Goal: Information Seeking & Learning: Learn about a topic

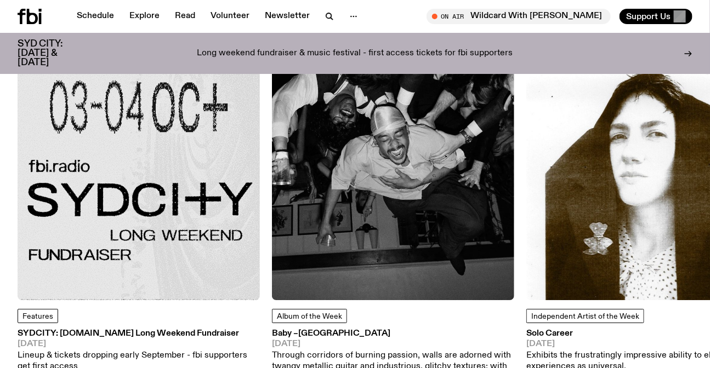
scroll to position [1386, 0]
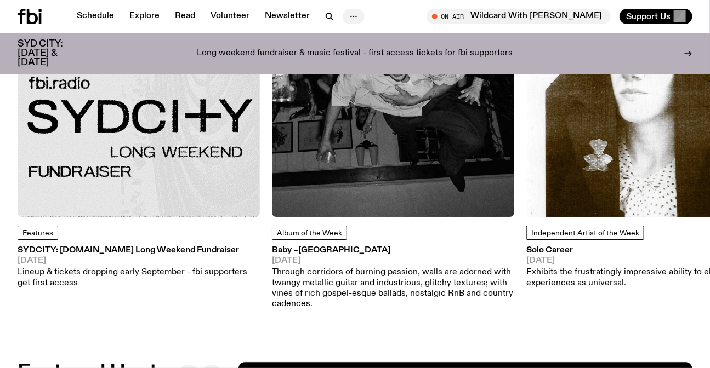
click at [347, 10] on icon "button" at bounding box center [353, 16] width 13 height 13
click at [351, 18] on icon "button" at bounding box center [353, 16] width 13 height 13
click at [301, 230] on span "Album of the Week" at bounding box center [309, 234] width 65 height 8
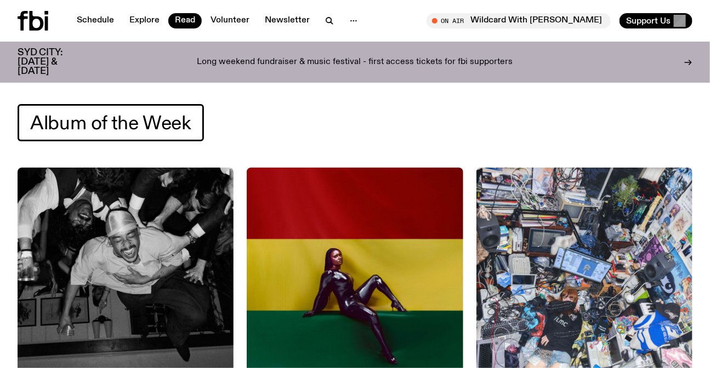
click at [39, 21] on icon at bounding box center [33, 21] width 31 height 20
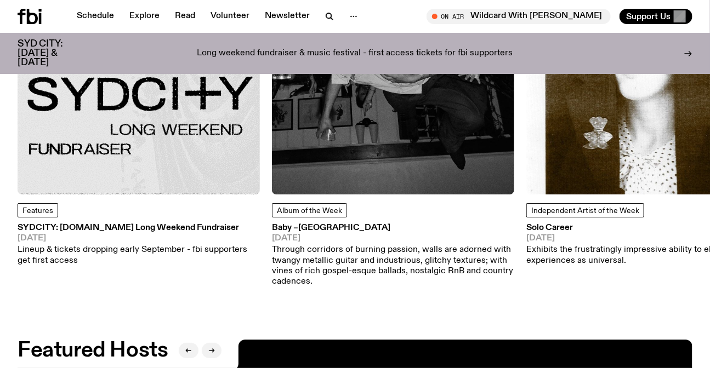
scroll to position [1287, 0]
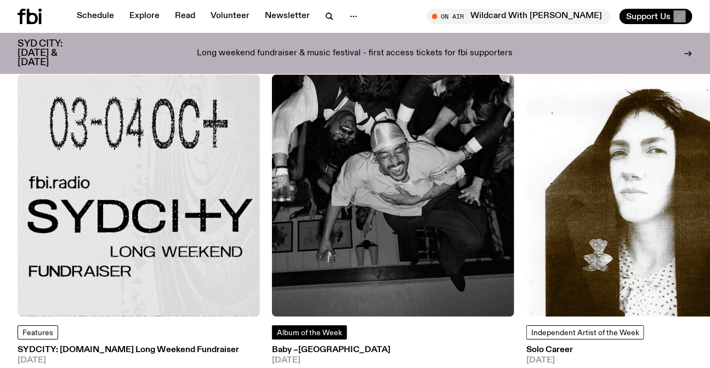
click at [310, 329] on span "Album of the Week" at bounding box center [309, 333] width 65 height 8
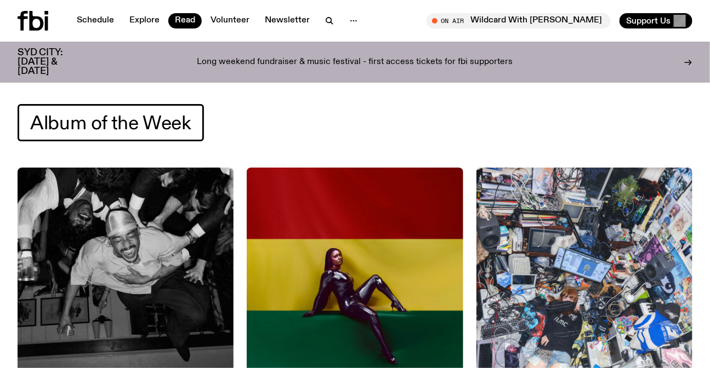
click at [47, 29] on icon at bounding box center [46, 23] width 3 height 14
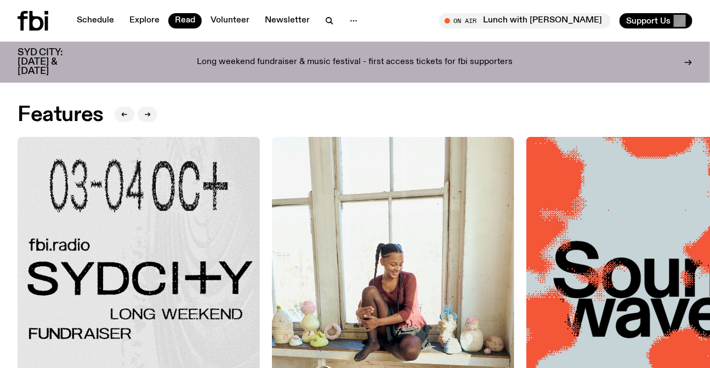
click at [172, 179] on img at bounding box center [139, 258] width 242 height 242
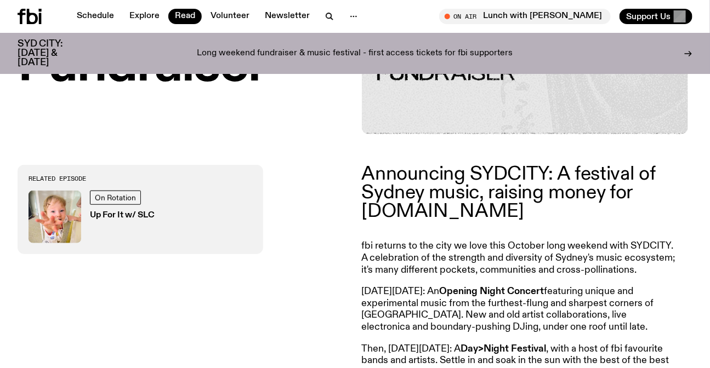
scroll to position [342, 0]
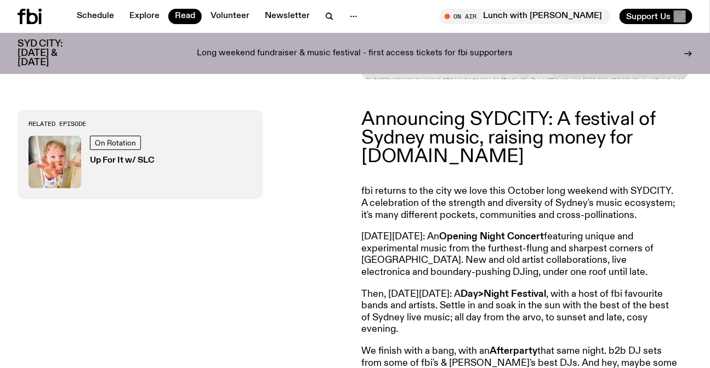
click at [476, 257] on p "On Friday, October 3: An Opening Night Concert featuring unique and experimenta…" at bounding box center [520, 254] width 316 height 47
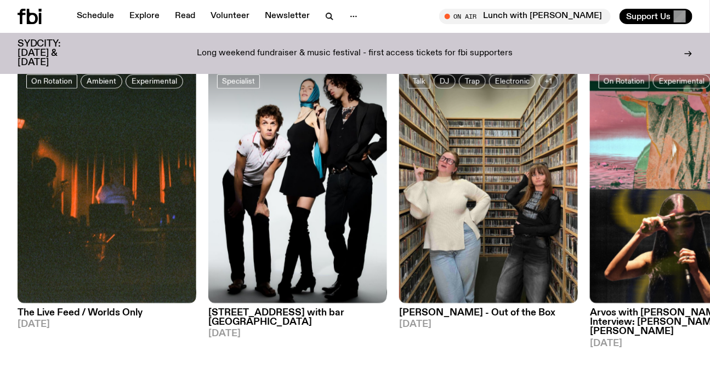
scroll to position [489, 0]
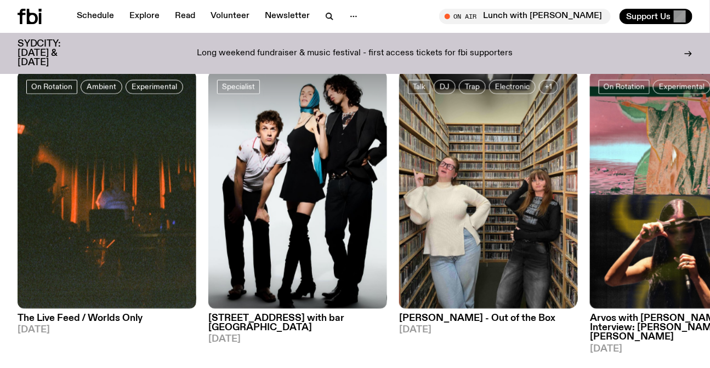
drag, startPoint x: 584, startPoint y: 225, endPoint x: 222, endPoint y: 230, distance: 362.2
click at [232, 230] on div "On Rotation Ambient Experimental The Live Feed / Worlds Only 01.08.25 Specialis…" at bounding box center [355, 212] width 675 height 283
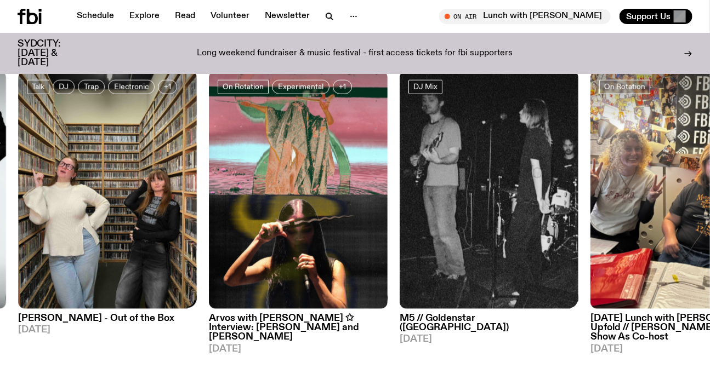
drag, startPoint x: 537, startPoint y: 222, endPoint x: 271, endPoint y: 225, distance: 265.8
click at [399, 225] on img at bounding box center [488, 190] width 179 height 238
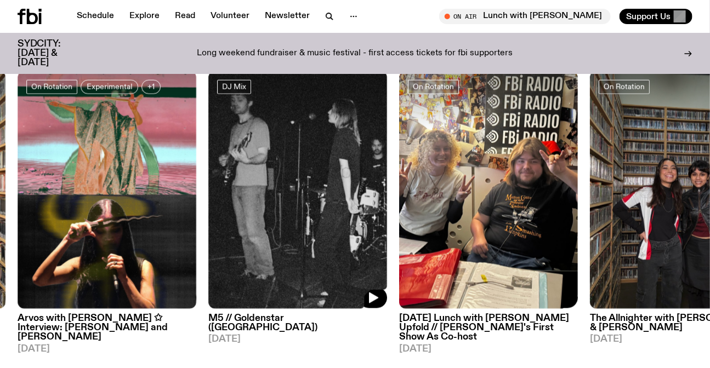
drag, startPoint x: 546, startPoint y: 226, endPoint x: 230, endPoint y: 207, distance: 316.8
click at [399, 224] on img at bounding box center [488, 190] width 179 height 238
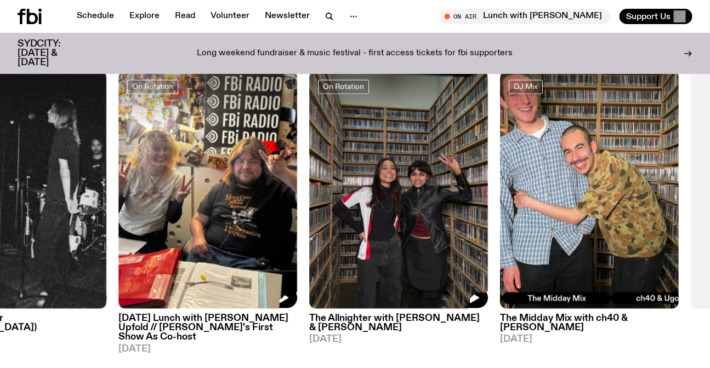
drag, startPoint x: 500, startPoint y: 207, endPoint x: 132, endPoint y: 187, distance: 368.2
click at [309, 204] on img at bounding box center [398, 190] width 179 height 238
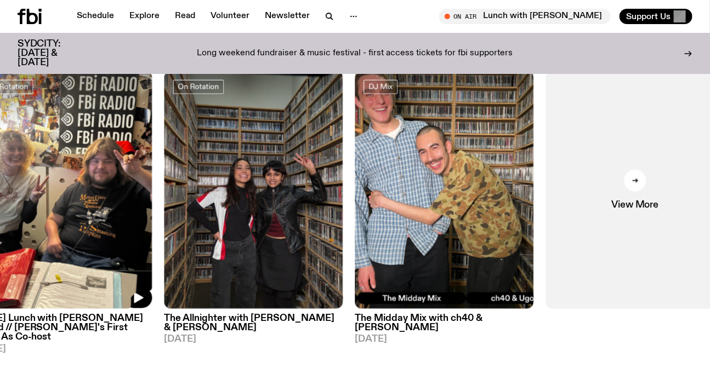
drag, startPoint x: 120, startPoint y: 179, endPoint x: 329, endPoint y: 178, distance: 208.8
click at [329, 178] on div "On Rotation Ambient Experimental The Live Feed / Worlds Only 01.08.25 Specialis…" at bounding box center [355, 212] width 675 height 283
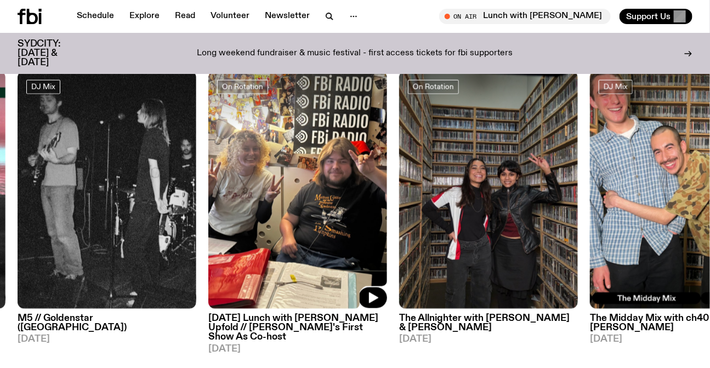
drag, startPoint x: 213, startPoint y: 178, endPoint x: 717, endPoint y: 202, distance: 504.2
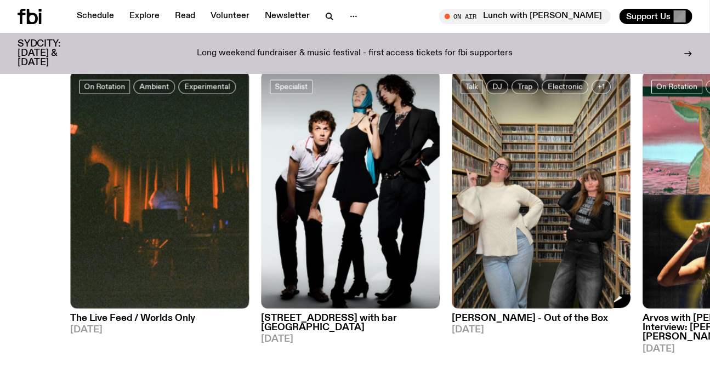
drag, startPoint x: 253, startPoint y: 203, endPoint x: 717, endPoint y: 243, distance: 465.9
click at [630, 235] on img at bounding box center [541, 190] width 179 height 238
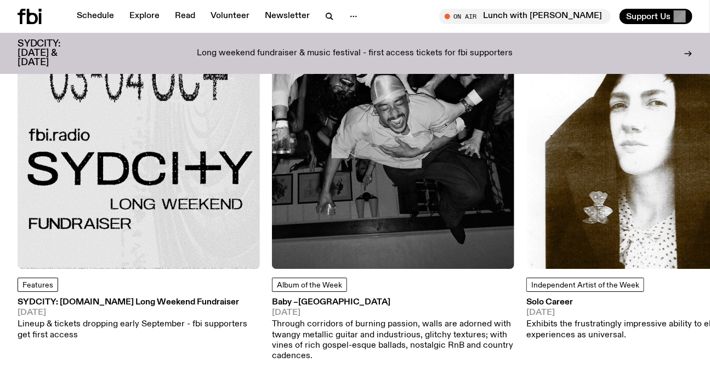
scroll to position [1287, 0]
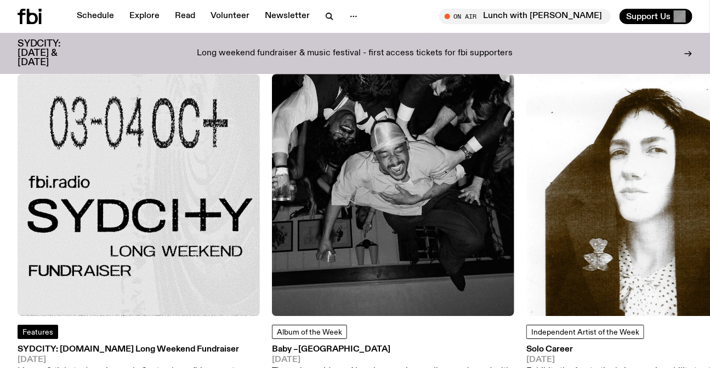
click at [54, 325] on link "Features" at bounding box center [38, 332] width 41 height 14
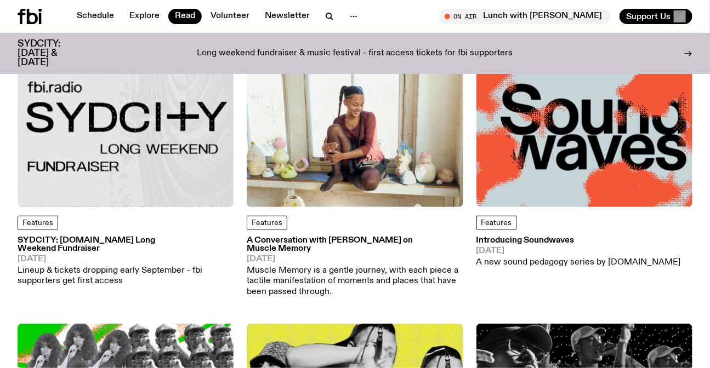
scroll to position [59, 0]
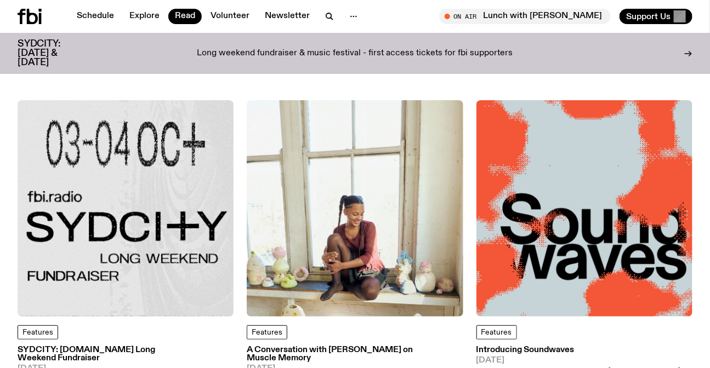
click at [139, 230] on img at bounding box center [126, 208] width 216 height 216
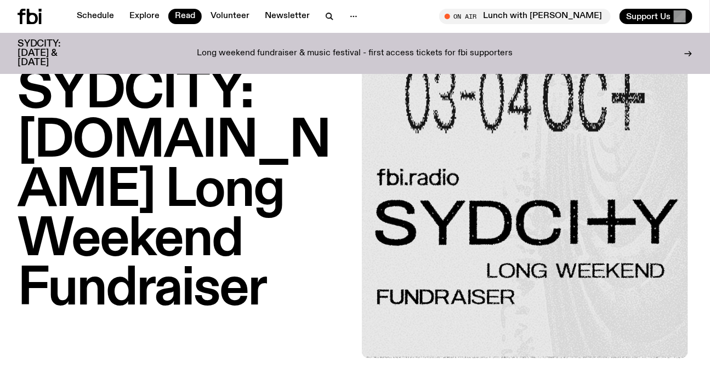
scroll to position [46, 0]
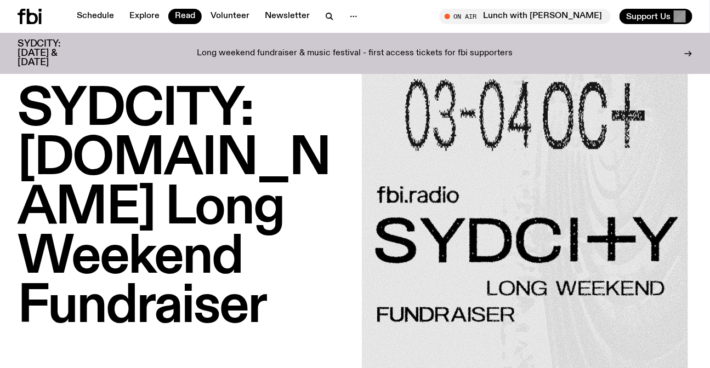
click at [169, 129] on h1 "SYDCITY: [DOMAIN_NAME] Long Weekend Fundraiser" at bounding box center [183, 208] width 331 height 247
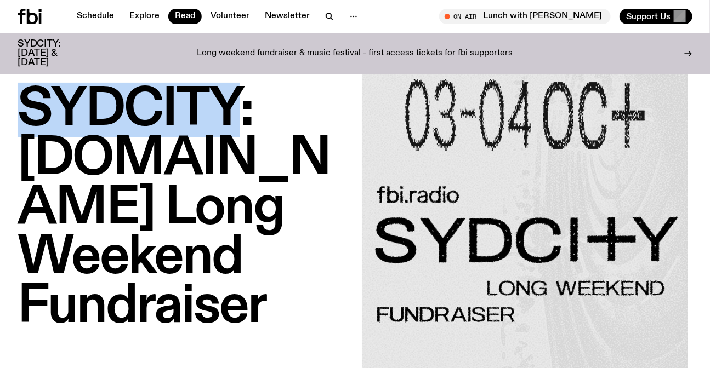
click at [169, 129] on h1 "SYDCITY: [DOMAIN_NAME] Long Weekend Fundraiser" at bounding box center [183, 208] width 331 height 247
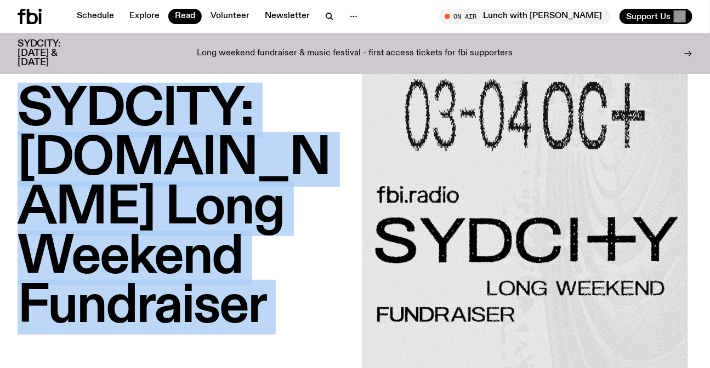
click at [169, 129] on h1 "SYDCITY: [DOMAIN_NAME] Long Weekend Fundraiser" at bounding box center [183, 208] width 331 height 247
click at [272, 279] on h1 "SYDCITY: [DOMAIN_NAME] Long Weekend Fundraiser" at bounding box center [183, 208] width 331 height 247
drag, startPoint x: 272, startPoint y: 279, endPoint x: 52, endPoint y: 106, distance: 279.8
click at [52, 106] on h1 "SYDCITY: [DOMAIN_NAME] Long Weekend Fundraiser" at bounding box center [183, 208] width 331 height 247
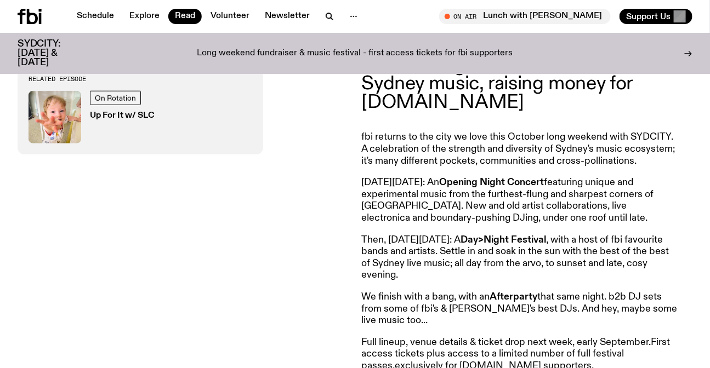
scroll to position [395, 0]
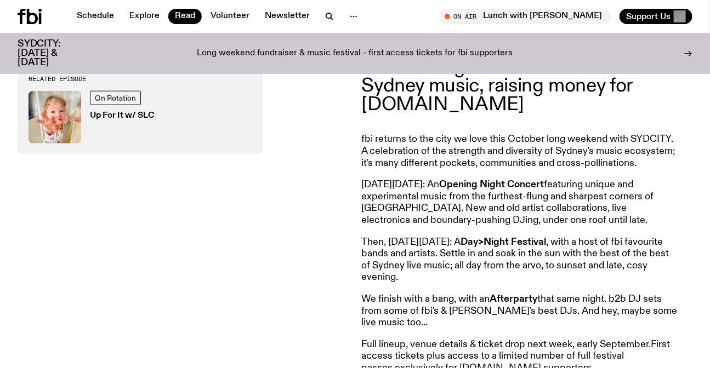
click at [521, 294] on p "fbi returns to the city we love this October long weekend with SYDCITY. A celeb…" at bounding box center [520, 312] width 316 height 36
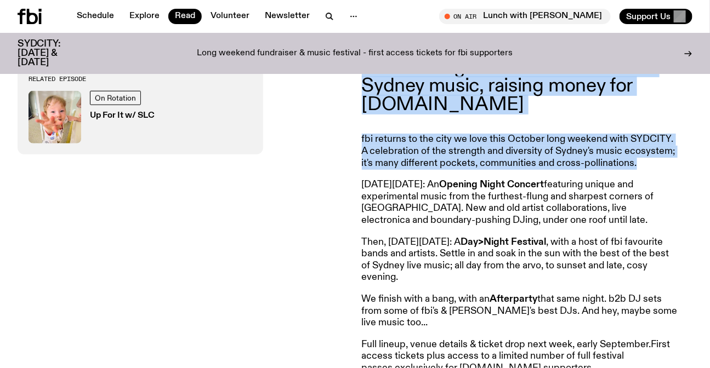
drag, startPoint x: 521, startPoint y: 141, endPoint x: 520, endPoint y: 98, distance: 43.8
click at [520, 98] on article "Announcing SYDCITY: A festival of Sydney music, raising money for fbi.radio fbi…" at bounding box center [520, 227] width 316 height 338
click at [520, 98] on p "Announcing SYDCITY: A festival of Sydney music, raising money for fbi.radio" at bounding box center [520, 86] width 316 height 56
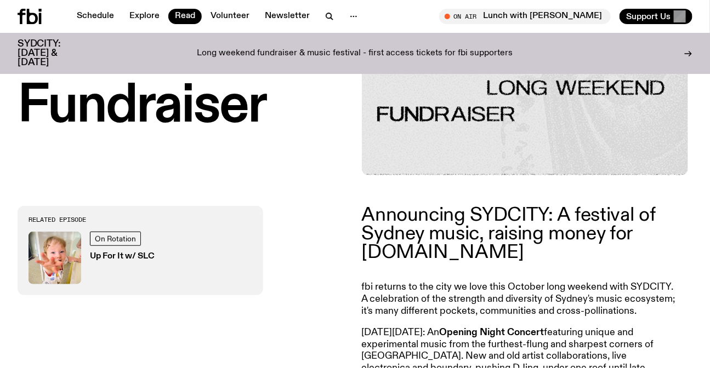
scroll to position [245, 0]
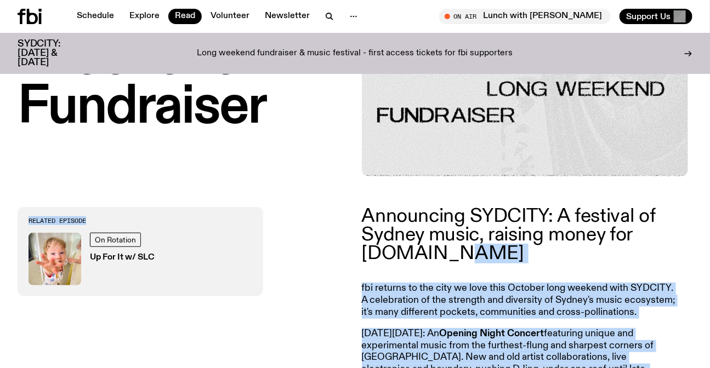
drag, startPoint x: 344, startPoint y: 214, endPoint x: 536, endPoint y: 258, distance: 197.4
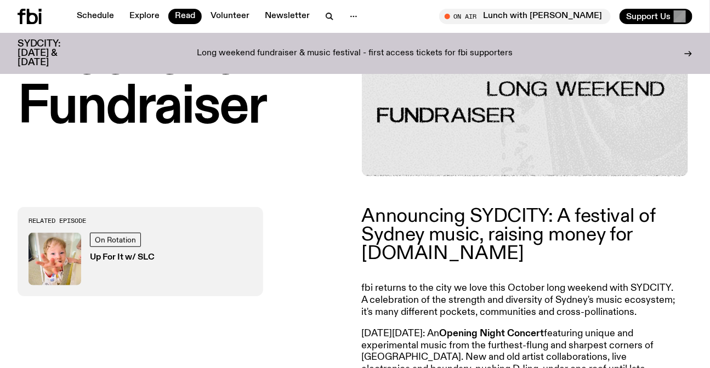
click at [509, 230] on p "Announcing SYDCITY: A festival of Sydney music, raising money for fbi.radio" at bounding box center [520, 235] width 316 height 56
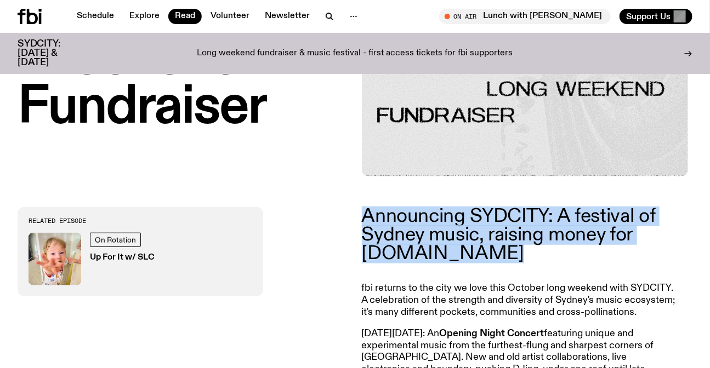
click at [509, 230] on p "Announcing SYDCITY: A festival of Sydney music, raising money for fbi.radio" at bounding box center [520, 235] width 316 height 56
click at [507, 262] on p "Announcing SYDCITY: A festival of Sydney music, raising money for fbi.radio" at bounding box center [520, 235] width 316 height 56
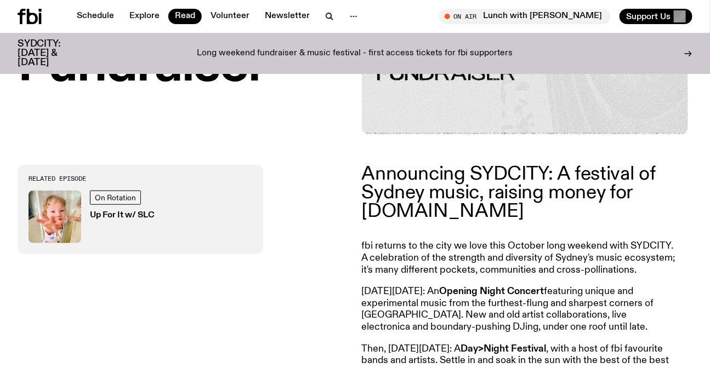
scroll to position [345, 0]
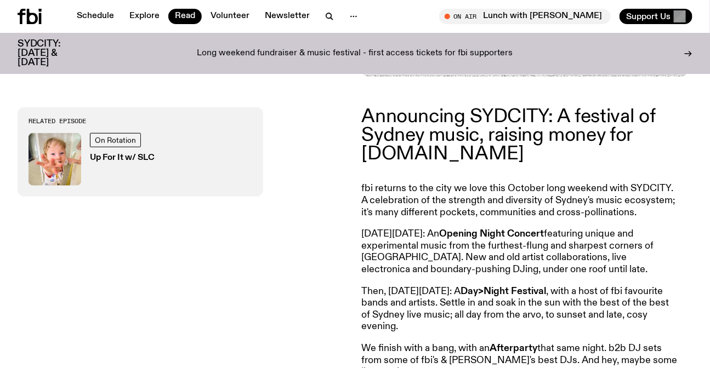
click at [483, 343] on p "fbi returns to the city we love this October long weekend with SYDCITY. A celeb…" at bounding box center [520, 361] width 316 height 36
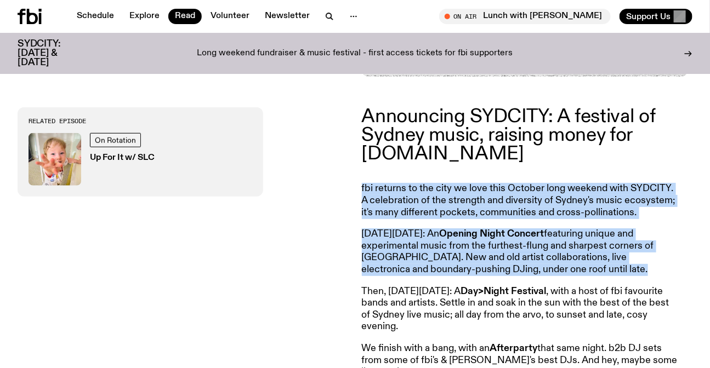
drag, startPoint x: 483, startPoint y: 209, endPoint x: 485, endPoint y: 269, distance: 59.8
click at [485, 269] on article "Announcing SYDCITY: A festival of Sydney music, raising money for fbi.radio fbi…" at bounding box center [520, 276] width 316 height 338
click at [485, 269] on p "On Friday, October 3: An Opening Night Concert featuring unique and experimenta…" at bounding box center [520, 252] width 316 height 47
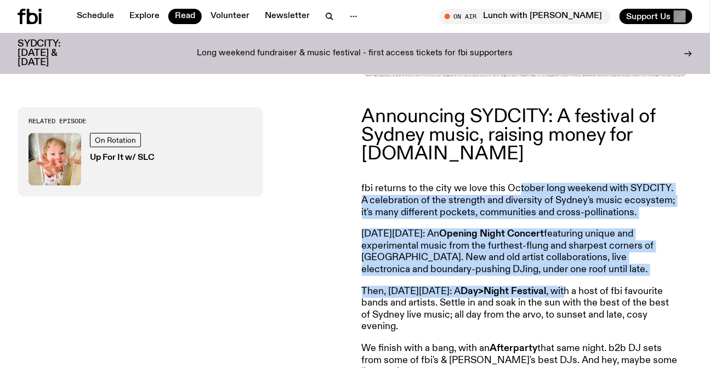
drag, startPoint x: 599, startPoint y: 285, endPoint x: 520, endPoint y: 168, distance: 141.6
click at [520, 168] on article "Announcing SYDCITY: A festival of Sydney music, raising money for fbi.radio fbi…" at bounding box center [520, 276] width 316 height 338
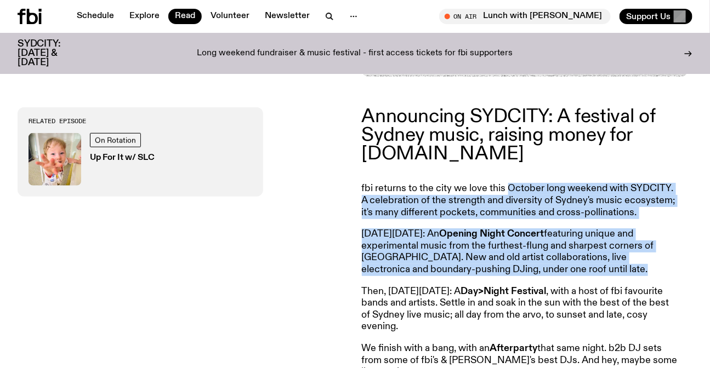
drag, startPoint x: 520, startPoint y: 168, endPoint x: 564, endPoint y: 278, distance: 118.0
click at [564, 278] on article "Announcing SYDCITY: A festival of Sydney music, raising money for fbi.radio fbi…" at bounding box center [520, 276] width 316 height 338
click at [564, 276] on p "On Friday, October 3: An Opening Night Concert featuring unique and experimenta…" at bounding box center [520, 252] width 316 height 47
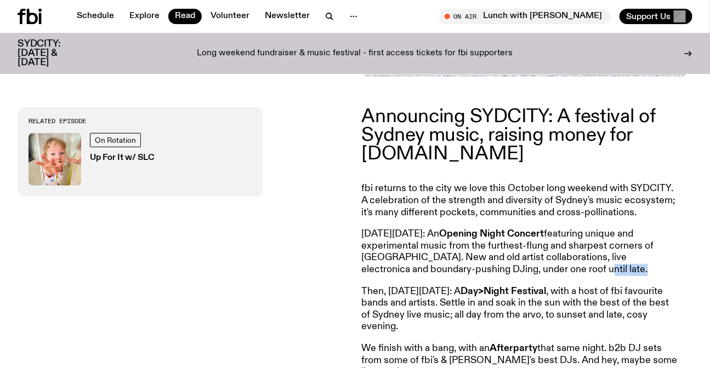
click at [563, 276] on p "On Friday, October 3: An Opening Night Concert featuring unique and experimenta…" at bounding box center [520, 252] width 316 height 47
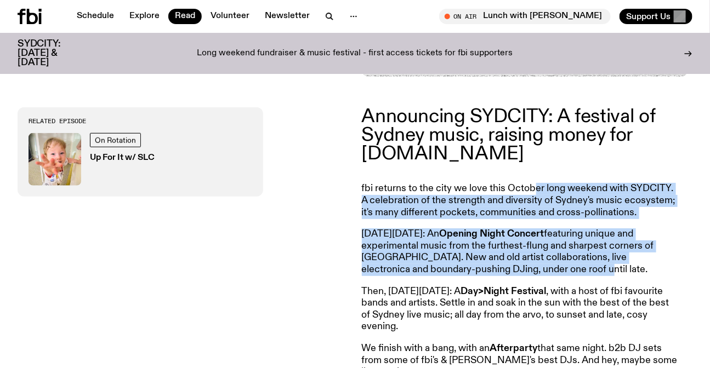
drag, startPoint x: 531, startPoint y: 172, endPoint x: 572, endPoint y: 279, distance: 114.8
click at [572, 279] on article "Announcing SYDCITY: A festival of Sydney music, raising money for fbi.radio fbi…" at bounding box center [520, 276] width 316 height 338
click at [572, 276] on p "On Friday, October 3: An Opening Night Concert featuring unique and experimenta…" at bounding box center [520, 252] width 316 height 47
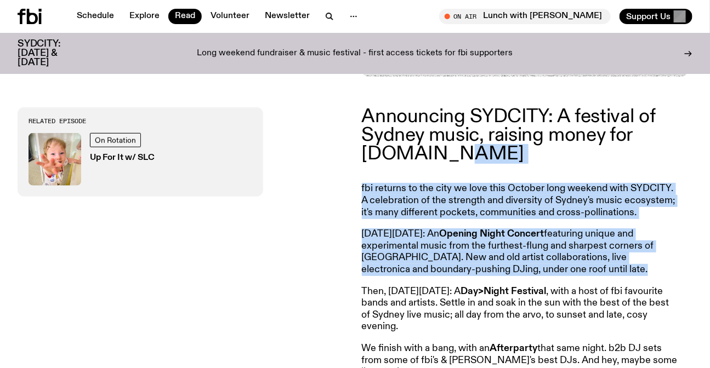
drag, startPoint x: 572, startPoint y: 279, endPoint x: 524, endPoint y: 155, distance: 133.2
click at [524, 155] on article "Announcing SYDCITY: A festival of Sydney music, raising money for fbi.radio fbi…" at bounding box center [520, 276] width 316 height 338
click at [524, 155] on p "Announcing SYDCITY: A festival of Sydney music, raising money for fbi.radio" at bounding box center [520, 135] width 316 height 56
drag, startPoint x: 524, startPoint y: 155, endPoint x: 574, endPoint y: 270, distance: 125.6
click at [574, 270] on article "Announcing SYDCITY: A festival of Sydney music, raising money for fbi.radio fbi…" at bounding box center [520, 276] width 316 height 338
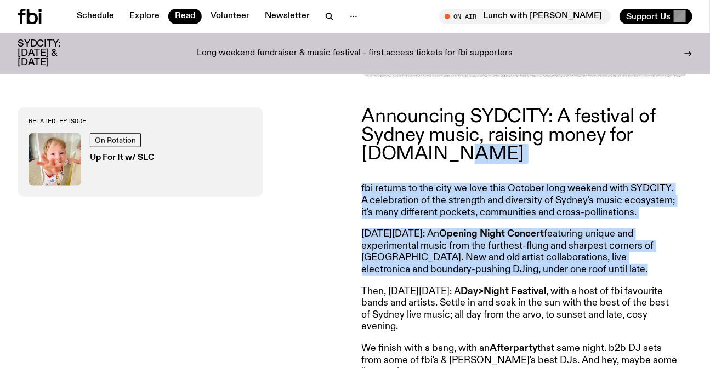
click at [574, 270] on p "On Friday, October 3: An Opening Night Concert featuring unique and experimenta…" at bounding box center [520, 252] width 316 height 47
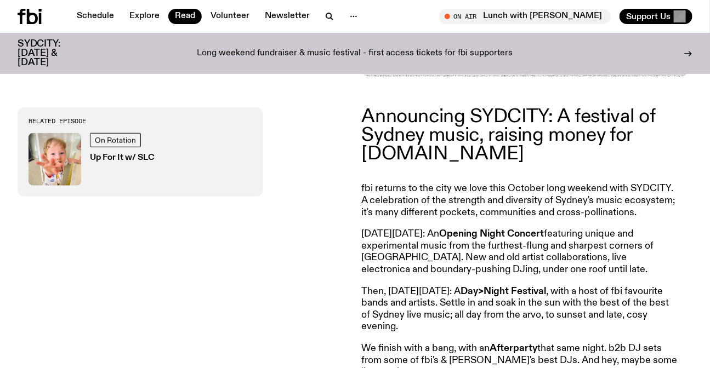
click at [583, 276] on p "On Friday, October 3: An Opening Night Concert featuring unique and experimenta…" at bounding box center [520, 252] width 316 height 47
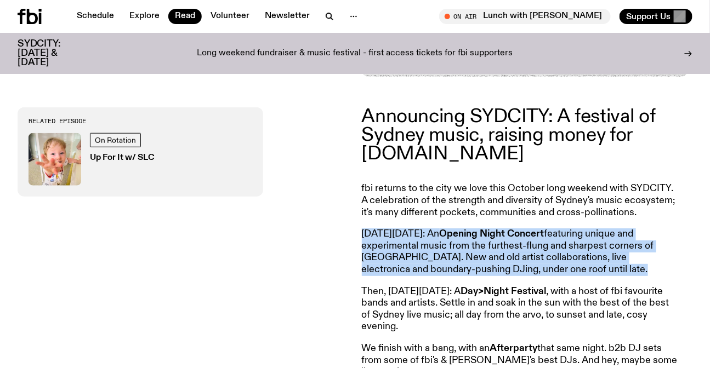
click at [583, 276] on p "On Friday, October 3: An Opening Night Concert featuring unique and experimenta…" at bounding box center [520, 252] width 316 height 47
click at [611, 269] on p "On Friday, October 3: An Opening Night Concert featuring unique and experimenta…" at bounding box center [520, 252] width 316 height 47
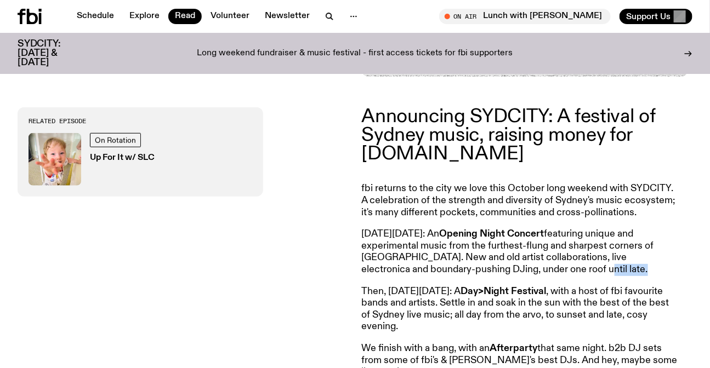
click at [611, 269] on p "On Friday, October 3: An Opening Night Concert featuring unique and experimenta…" at bounding box center [520, 252] width 316 height 47
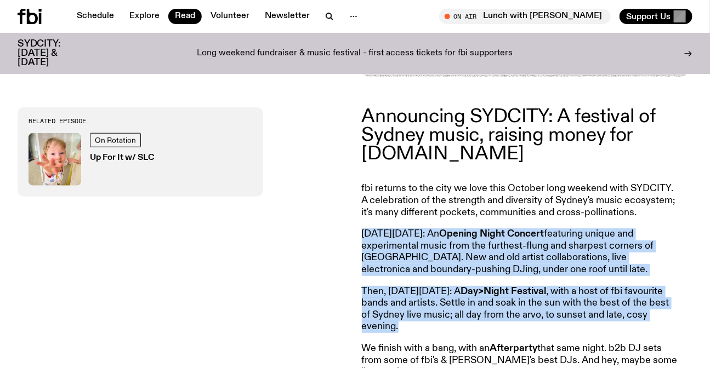
drag, startPoint x: 611, startPoint y: 269, endPoint x: 565, endPoint y: 318, distance: 67.1
click at [565, 318] on article "Announcing SYDCITY: A festival of Sydney music, raising money for fbi.radio fbi…" at bounding box center [520, 276] width 316 height 338
click at [565, 318] on p "Then, on Saturday October 4: A Day>Night Festival , with a host of fbi favourit…" at bounding box center [520, 309] width 316 height 47
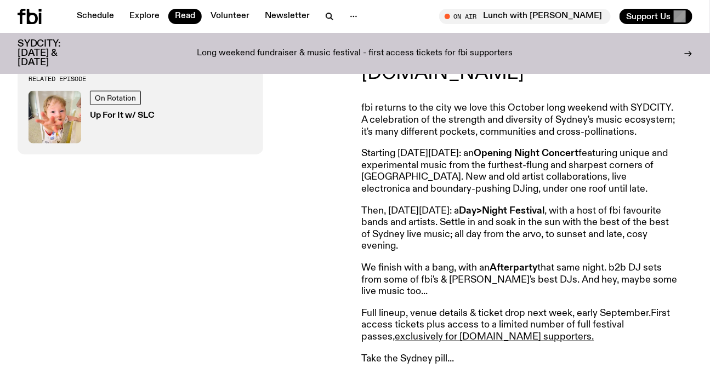
scroll to position [443, 0]
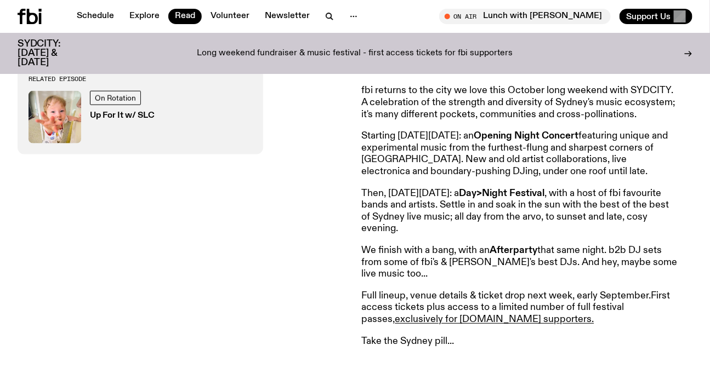
click at [414, 209] on p "Then, [DATE][DATE]: a Day>Night Festival , with a host of fbi favourite bands a…" at bounding box center [520, 211] width 316 height 47
click at [414, 209] on p "Then, on Saturday October 4: a Day>Night Festival , with a host of fbi favourit…" at bounding box center [520, 211] width 316 height 47
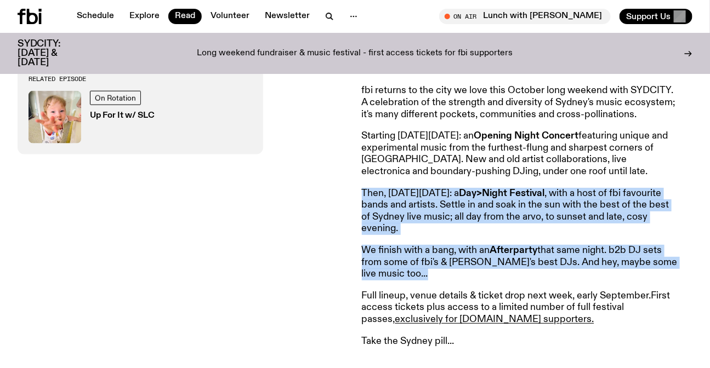
drag, startPoint x: 414, startPoint y: 209, endPoint x: 416, endPoint y: 256, distance: 47.8
click at [416, 256] on article "Announcing SYDCITY: A festival of Sydney music, raising money for fbi.radio fbi…" at bounding box center [520, 178] width 316 height 338
click at [416, 256] on p "We finish with a bang, with an Afterparty that same night. b2b DJ sets from som…" at bounding box center [520, 263] width 316 height 36
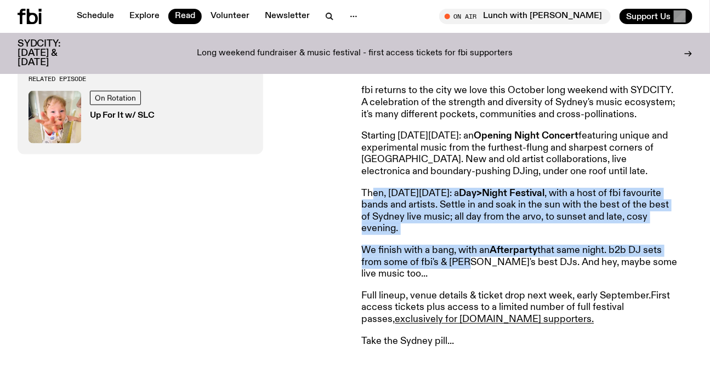
drag, startPoint x: 473, startPoint y: 264, endPoint x: 374, endPoint y: 192, distance: 123.2
click at [374, 192] on article "Announcing SYDCITY: A festival of Sydney music, raising money for fbi.radio fbi…" at bounding box center [520, 178] width 316 height 338
click at [374, 192] on p "Then, on Saturday October 4: a Day>Night Festival , with a host of fbi favourit…" at bounding box center [520, 211] width 316 height 47
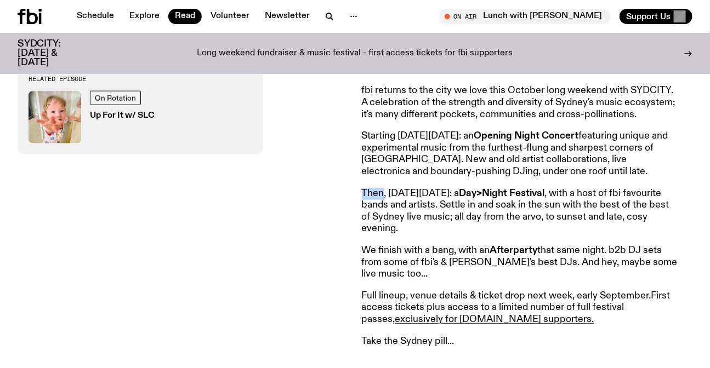
click at [374, 192] on p "Then, on Saturday October 4: a Day>Night Festival , with a host of fbi favourit…" at bounding box center [520, 211] width 316 height 47
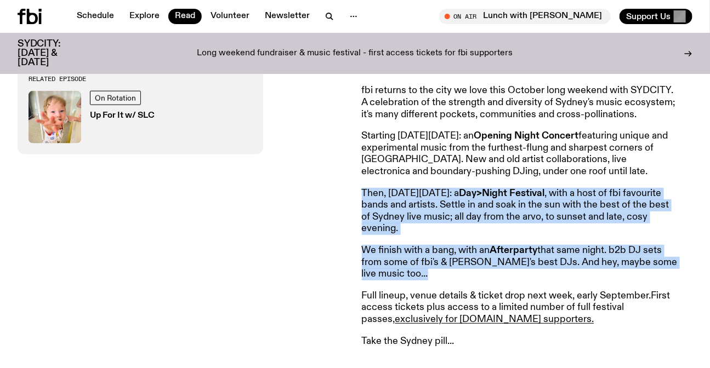
drag, startPoint x: 374, startPoint y: 192, endPoint x: 408, endPoint y: 243, distance: 61.7
click at [408, 243] on article "Announcing SYDCITY: A festival of Sydney music, raising money for fbi.radio fbi…" at bounding box center [520, 178] width 316 height 338
drag, startPoint x: 365, startPoint y: 248, endPoint x: 372, endPoint y: 200, distance: 48.1
click at [372, 200] on article "Announcing SYDCITY: A festival of Sydney music, raising money for fbi.radio fbi…" at bounding box center [520, 178] width 316 height 338
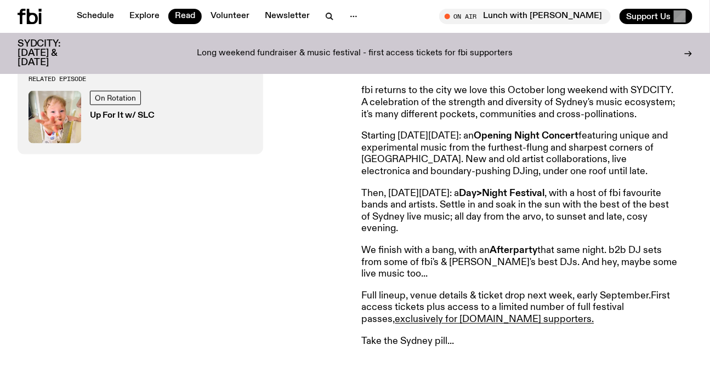
click at [366, 197] on p "Then, on Saturday October 4: a Day>Night Festival , with a host of fbi favourit…" at bounding box center [520, 211] width 316 height 47
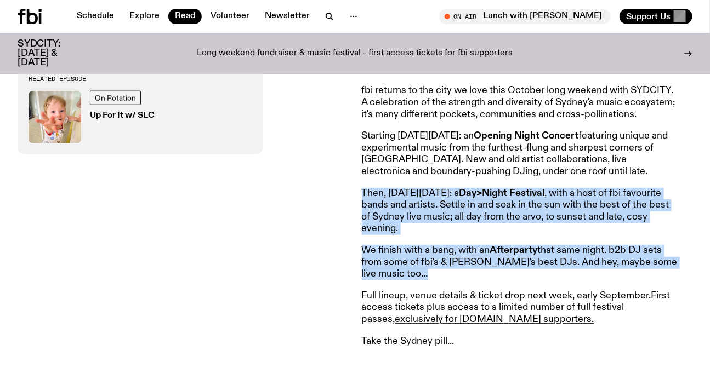
drag, startPoint x: 366, startPoint y: 197, endPoint x: 402, endPoint y: 273, distance: 84.1
click at [402, 273] on article "Announcing SYDCITY: A festival of Sydney music, raising money for fbi.radio fbi…" at bounding box center [520, 178] width 316 height 338
click at [452, 279] on p "We finish with a bang, with an Afterparty that same night. b2b DJ sets from som…" at bounding box center [520, 263] width 316 height 36
drag, startPoint x: 398, startPoint y: 237, endPoint x: 356, endPoint y: 190, distance: 63.3
click at [356, 190] on div "Announcing SYDCITY: A festival of Sydney music, raising money for fbi.radio fbi…" at bounding box center [355, 178] width 710 height 399
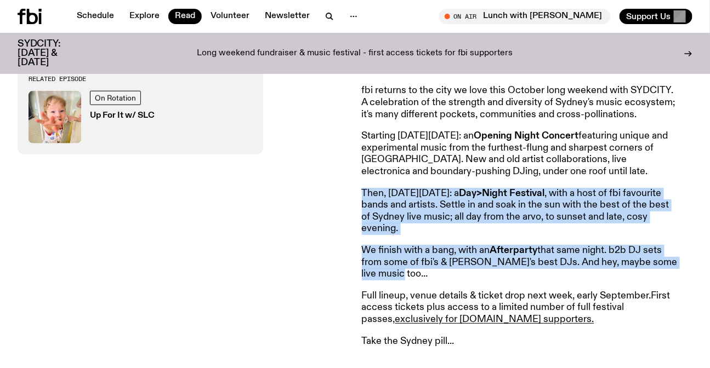
click at [356, 190] on div "Announcing SYDCITY: A festival of Sydney music, raising money for fbi.radio fbi…" at bounding box center [355, 178] width 710 height 399
drag, startPoint x: 356, startPoint y: 190, endPoint x: 427, endPoint y: 279, distance: 113.9
click at [427, 279] on div "Announcing SYDCITY: A festival of Sydney music, raising money for fbi.radio fbi…" at bounding box center [355, 178] width 710 height 399
click at [427, 279] on p "We finish with a bang, with an Afterparty that same night. b2b DJ sets from som…" at bounding box center [520, 263] width 316 height 36
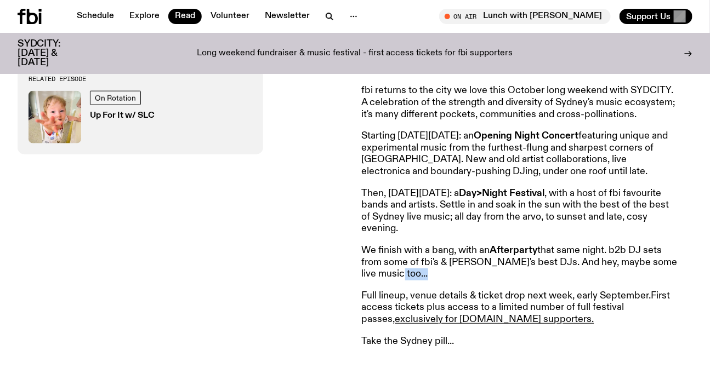
click at [427, 279] on p "We finish with a bang, with an Afterparty that same night. b2b DJ sets from som…" at bounding box center [520, 263] width 316 height 36
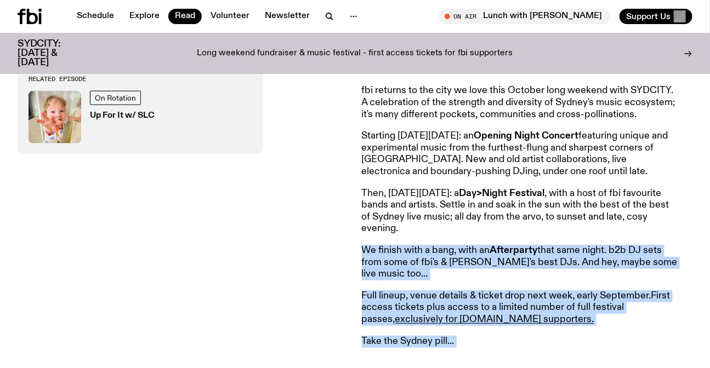
drag, startPoint x: 427, startPoint y: 279, endPoint x: 546, endPoint y: 353, distance: 140.0
click at [546, 353] on div "Announcing SYDCITY: A festival of Sydney music, raising money for fbi.radio fbi…" at bounding box center [355, 178] width 710 height 399
click at [550, 346] on p "Take the Sydney pill..." at bounding box center [520, 342] width 316 height 12
drag, startPoint x: 550, startPoint y: 346, endPoint x: 533, endPoint y: 230, distance: 117.9
click at [533, 230] on article "Announcing SYDCITY: A festival of Sydney music, raising money for fbi.radio fbi…" at bounding box center [520, 178] width 316 height 338
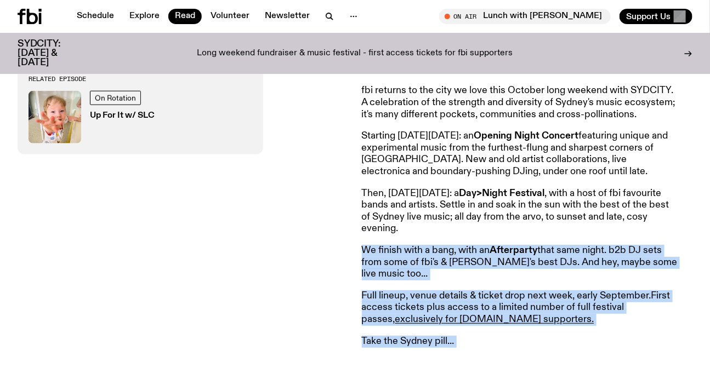
click at [533, 230] on p "Then, on Saturday October 4: a Day>Night Festival , with a host of fbi favourit…" at bounding box center [520, 211] width 316 height 47
drag, startPoint x: 533, startPoint y: 230, endPoint x: 560, endPoint y: 327, distance: 100.6
click at [560, 327] on article "Announcing SYDCITY: A festival of Sydney music, raising money for fbi.radio fbi…" at bounding box center [520, 178] width 316 height 338
click at [560, 326] on p "Full lineup, venue details & ticket drop next week, early September. First acce…" at bounding box center [520, 308] width 316 height 36
drag, startPoint x: 560, startPoint y: 327, endPoint x: 488, endPoint y: 234, distance: 117.2
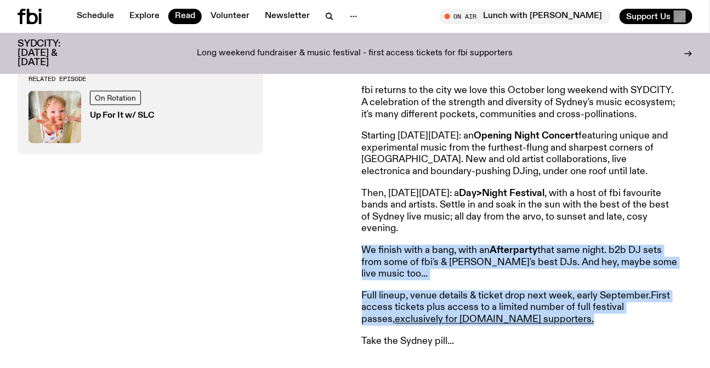
click at [488, 234] on article "Announcing SYDCITY: A festival of Sydney music, raising money for fbi.radio fbi…" at bounding box center [520, 178] width 316 height 338
click at [488, 234] on p "Then, on Saturday October 4: a Day>Night Festival , with a host of fbi favourit…" at bounding box center [520, 211] width 316 height 47
drag, startPoint x: 488, startPoint y: 234, endPoint x: 562, endPoint y: 324, distance: 116.4
click at [562, 324] on article "Announcing SYDCITY: A festival of Sydney music, raising money for fbi.radio fbi…" at bounding box center [520, 178] width 316 height 338
click at [562, 324] on p "Full lineup, venue details & ticket drop next week, early September. First acce…" at bounding box center [520, 308] width 316 height 36
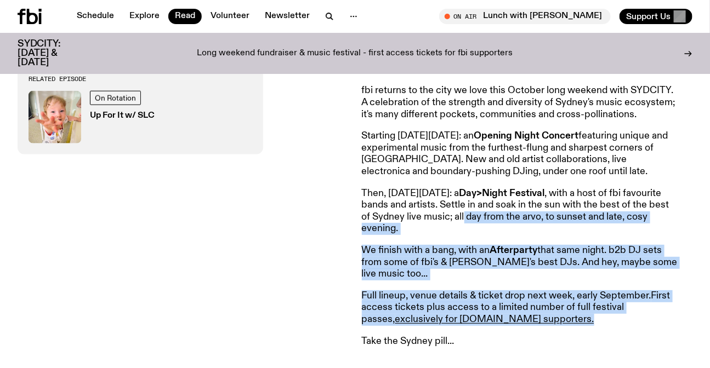
drag, startPoint x: 562, startPoint y: 324, endPoint x: 501, endPoint y: 219, distance: 121.5
click at [501, 219] on article "Announcing SYDCITY: A festival of Sydney music, raising money for fbi.radio fbi…" at bounding box center [520, 178] width 316 height 338
click at [503, 232] on p "Then, on Saturday October 4: a Day>Night Festival , with a host of fbi favourit…" at bounding box center [520, 211] width 316 height 47
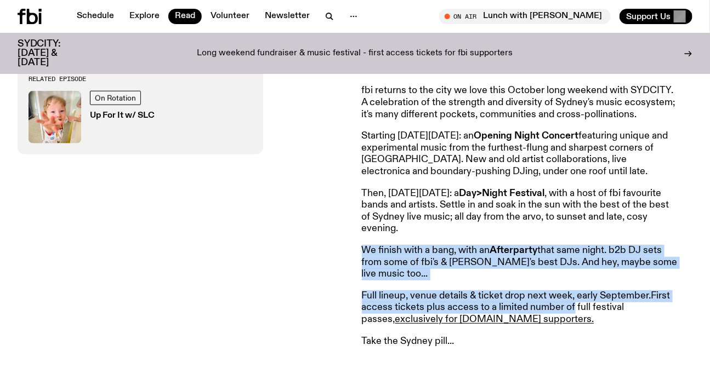
drag, startPoint x: 503, startPoint y: 232, endPoint x: 564, endPoint y: 317, distance: 104.8
click at [564, 317] on article "Announcing SYDCITY: A festival of Sydney music, raising money for fbi.radio fbi…" at bounding box center [520, 178] width 316 height 338
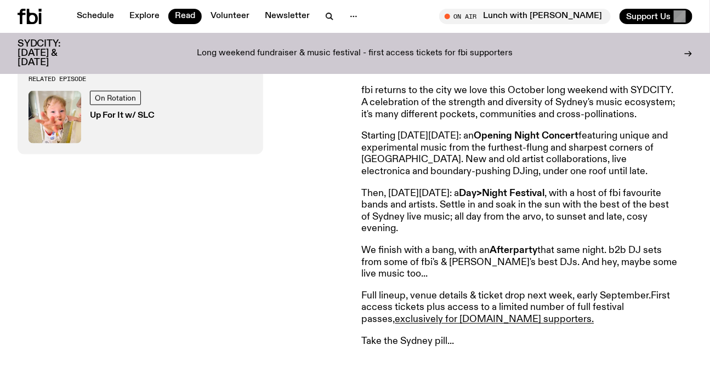
click at [596, 325] on p "Full lineup, venue details & ticket drop next week, early September. First acce…" at bounding box center [520, 308] width 316 height 36
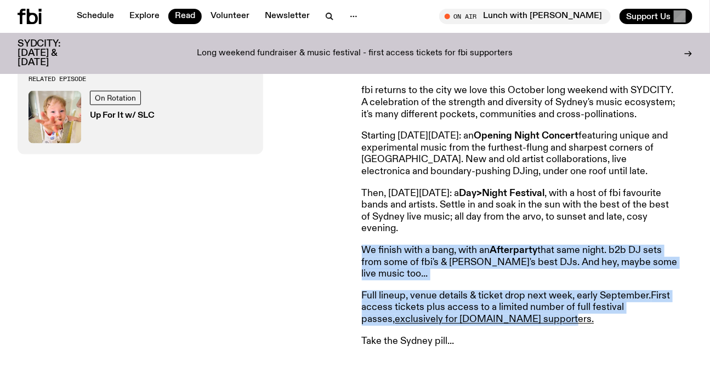
drag, startPoint x: 444, startPoint y: 228, endPoint x: 553, endPoint y: 323, distance: 144.4
click at [553, 323] on article "Announcing SYDCITY: A festival of Sydney music, raising money for fbi.radio fbi…" at bounding box center [520, 178] width 316 height 338
click at [553, 323] on p "Full lineup, venue details & ticket drop next week, early September. First acce…" at bounding box center [520, 308] width 316 height 36
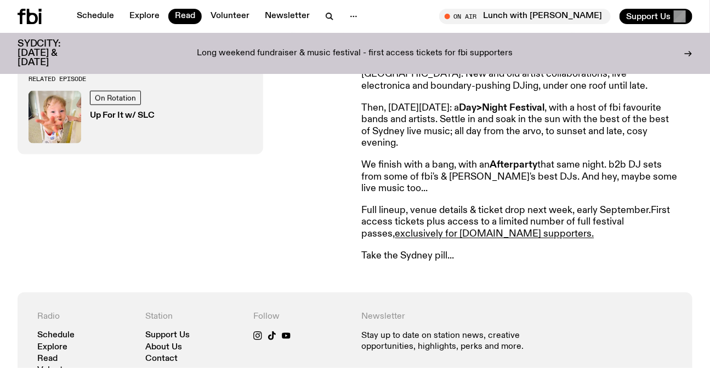
scroll to position [542, 0]
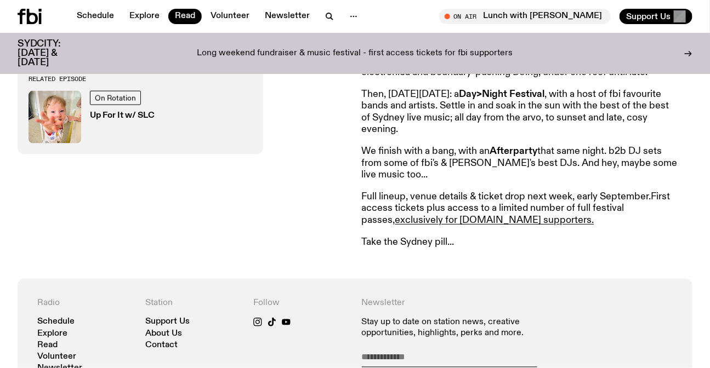
click at [552, 202] on p "Full lineup, venue details & ticket drop next week, early September. First acce…" at bounding box center [520, 209] width 316 height 36
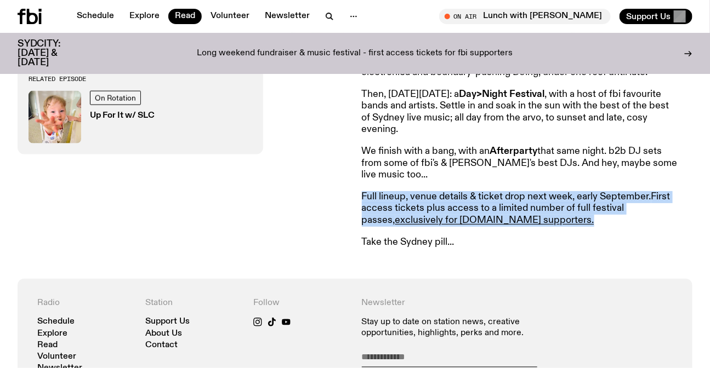
click at [552, 202] on p "Full lineup, venue details & ticket drop next week, early September. First acce…" at bounding box center [520, 209] width 316 height 36
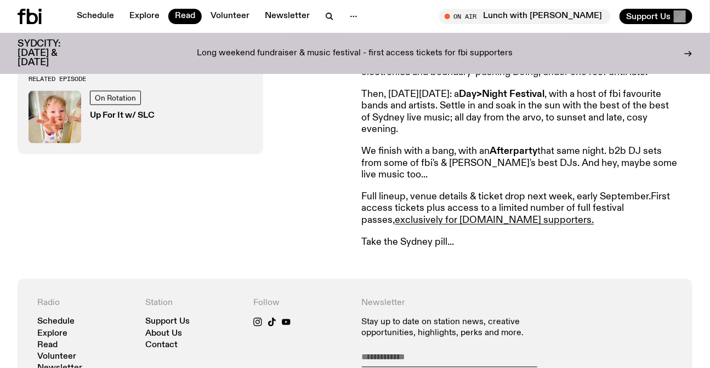
click at [578, 233] on article "Announcing SYDCITY: A festival of Sydney music, raising money for fbi.radio fbi…" at bounding box center [520, 79] width 316 height 338
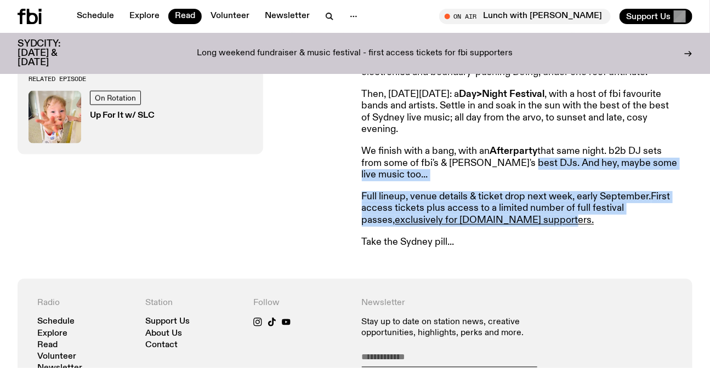
drag, startPoint x: 568, startPoint y: 218, endPoint x: 522, endPoint y: 171, distance: 65.5
click at [522, 171] on article "Announcing SYDCITY: A festival of Sydney music, raising money for fbi.radio fbi…" at bounding box center [520, 79] width 316 height 338
click at [522, 171] on p "We finish with a bang, with an Afterparty that same night. b2b DJ sets from som…" at bounding box center [520, 164] width 316 height 36
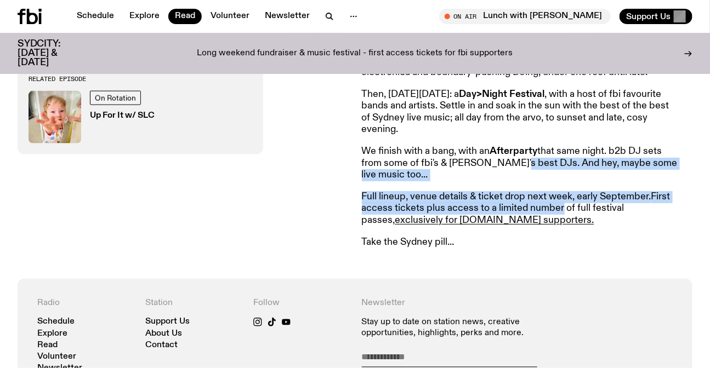
drag, startPoint x: 522, startPoint y: 171, endPoint x: 542, endPoint y: 214, distance: 47.3
click at [542, 213] on article "Announcing SYDCITY: A festival of Sydney music, raising money for fbi.radio fbi…" at bounding box center [520, 79] width 316 height 338
click at [543, 214] on p "Full lineup, venue details & ticket drop next week, early September. First acce…" at bounding box center [520, 209] width 316 height 36
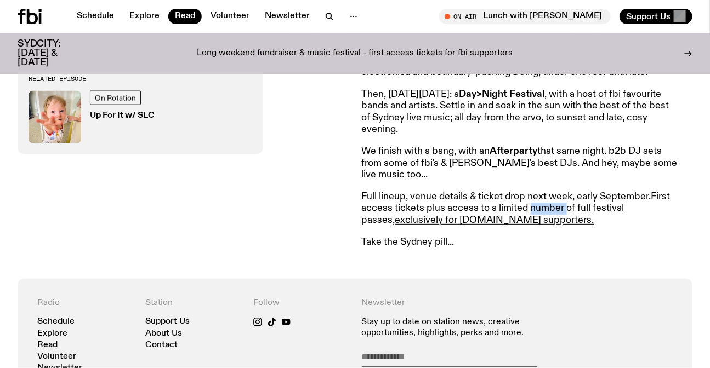
click at [543, 214] on p "Full lineup, venue details & ticket drop next week, early September. First acce…" at bounding box center [520, 209] width 316 height 36
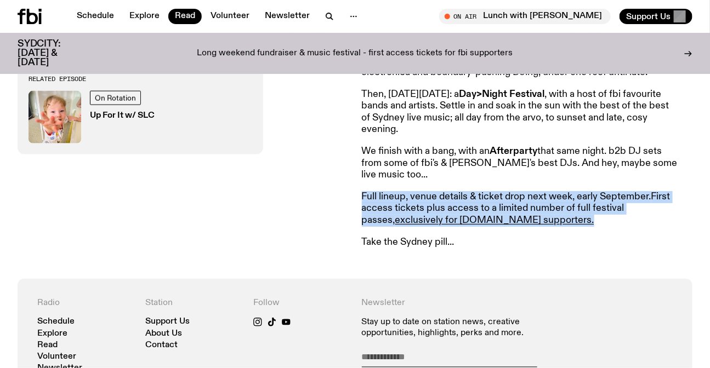
click at [543, 214] on p "Full lineup, venue details & ticket drop next week, early September. First acce…" at bounding box center [520, 209] width 316 height 36
click at [572, 219] on p "Full lineup, venue details & ticket drop next week, early September. First acce…" at bounding box center [520, 209] width 316 height 36
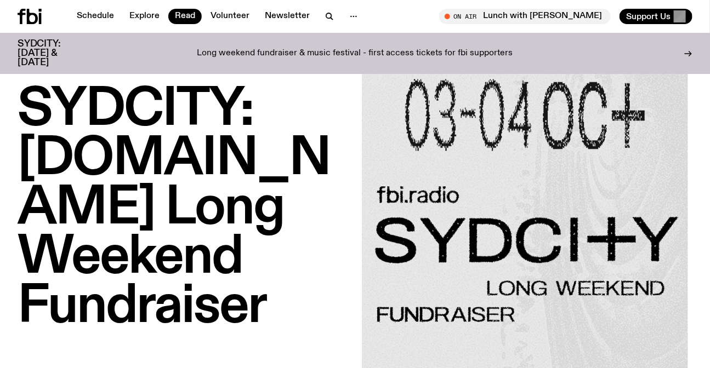
scroll to position [0, 0]
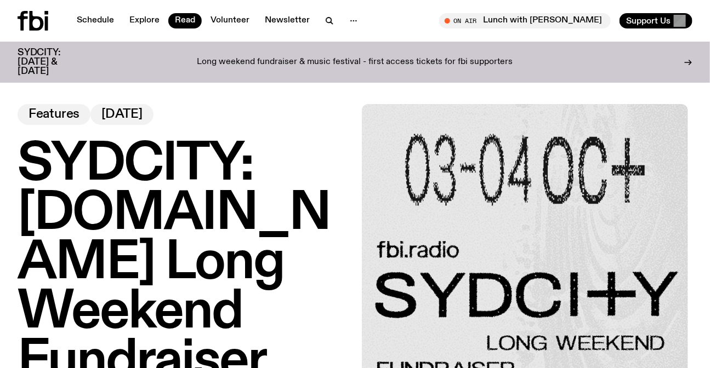
click at [233, 58] on p "Long weekend fundraiser & music festival - first access tickets for fbi support…" at bounding box center [355, 63] width 316 height 10
click at [36, 15] on icon at bounding box center [33, 21] width 31 height 20
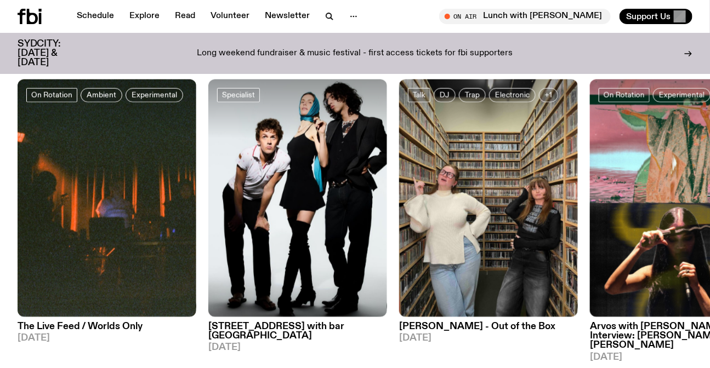
scroll to position [341, 0]
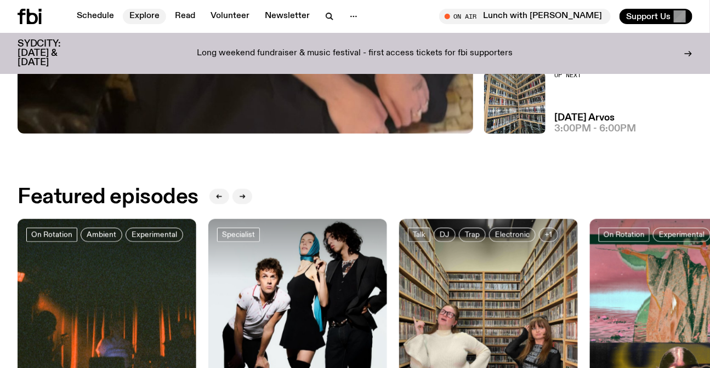
click at [147, 16] on link "Explore" at bounding box center [144, 16] width 43 height 15
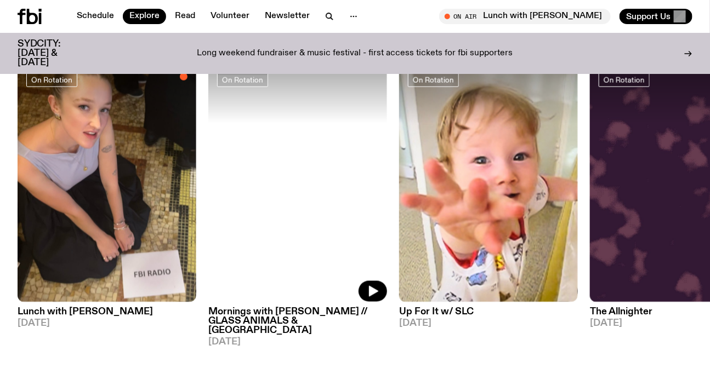
scroll to position [489, 0]
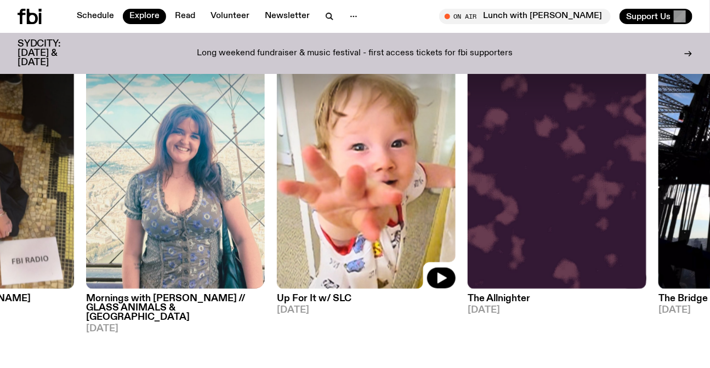
drag, startPoint x: 418, startPoint y: 163, endPoint x: 190, endPoint y: 164, distance: 228.0
click at [277, 164] on img at bounding box center [366, 170] width 179 height 238
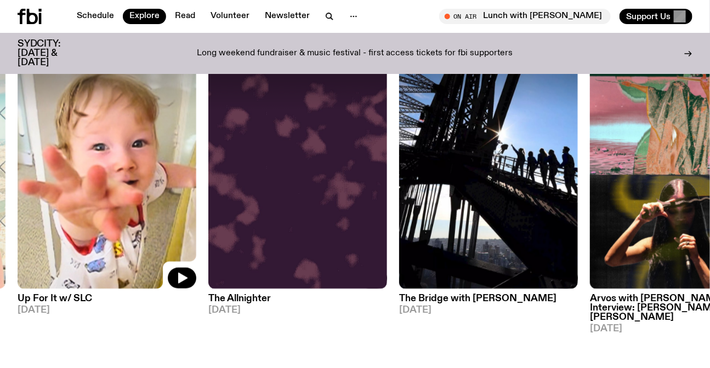
drag, startPoint x: 313, startPoint y: 162, endPoint x: 328, endPoint y: 163, distance: 15.4
click at [328, 163] on div "On Rotation Lunch with Sabine Lee Cook 26.08.25 On Rotation Mornings with Freya…" at bounding box center [355, 192] width 675 height 283
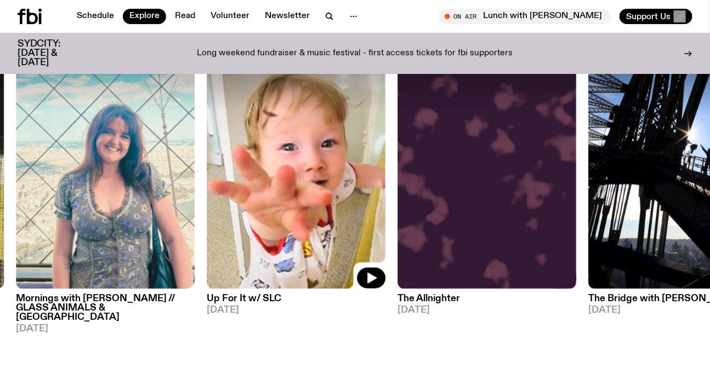
click at [140, 156] on img at bounding box center [105, 170] width 179 height 238
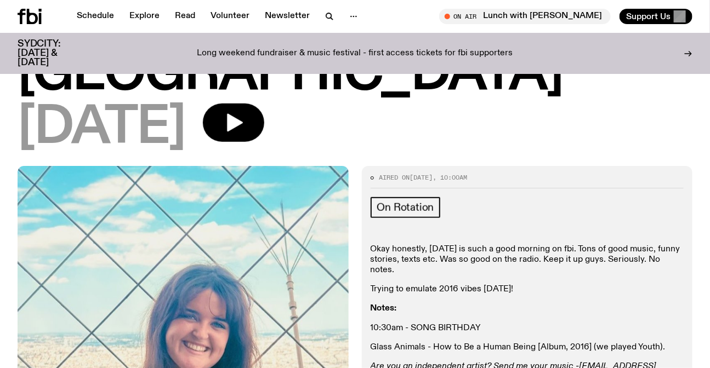
scroll to position [193, 0]
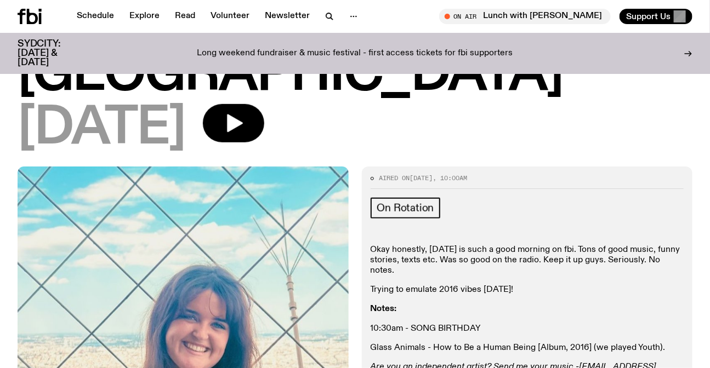
click at [498, 324] on p "Okay honestly, Tuesday is such a good morning on fbi. Tons of good music, funny…" at bounding box center [526, 329] width 313 height 10
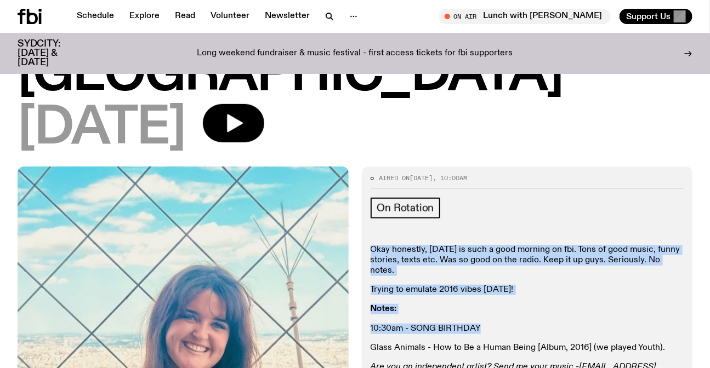
drag, startPoint x: 498, startPoint y: 206, endPoint x: 499, endPoint y: 264, distance: 58.1
click at [499, 264] on div "Okay honestly, Tuesday is such a good morning on fbi. Tons of good music, funny…" at bounding box center [526, 314] width 313 height 139
click at [499, 324] on p "10:30am - SONG BIRTHDAY" at bounding box center [526, 329] width 313 height 10
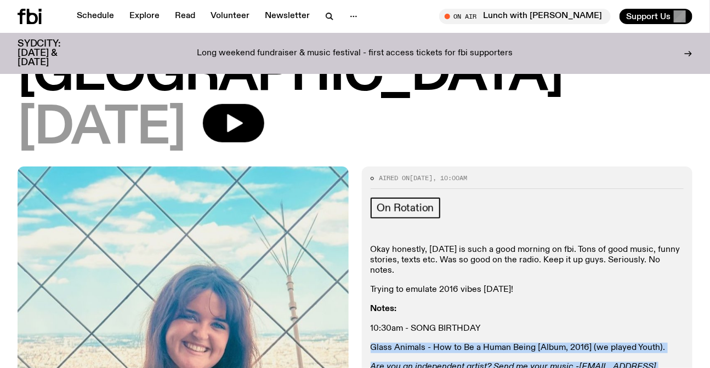
drag, startPoint x: 499, startPoint y: 264, endPoint x: 506, endPoint y: 326, distance: 62.3
click at [506, 326] on div "Aired on 26.08.25 , 10:00am On Rotation Okay honestly, Tuesday is such a good m…" at bounding box center [527, 296] width 331 height 259
click at [509, 363] on em "Are you an independent artist? Send me your music -" at bounding box center [474, 367] width 209 height 9
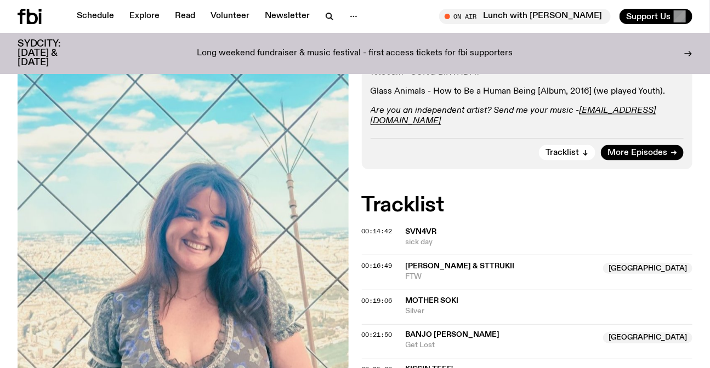
scroll to position [293, 0]
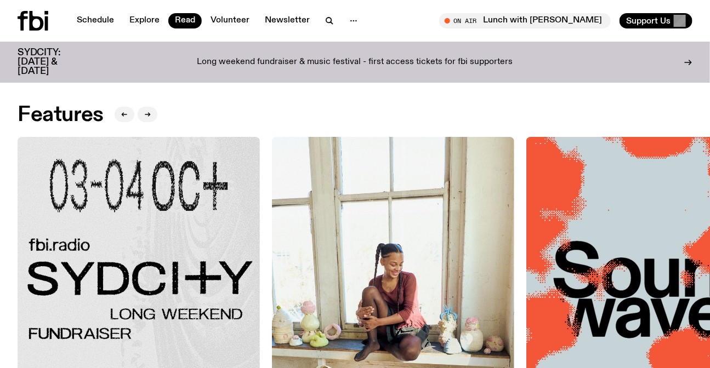
click at [169, 244] on img at bounding box center [139, 258] width 242 height 242
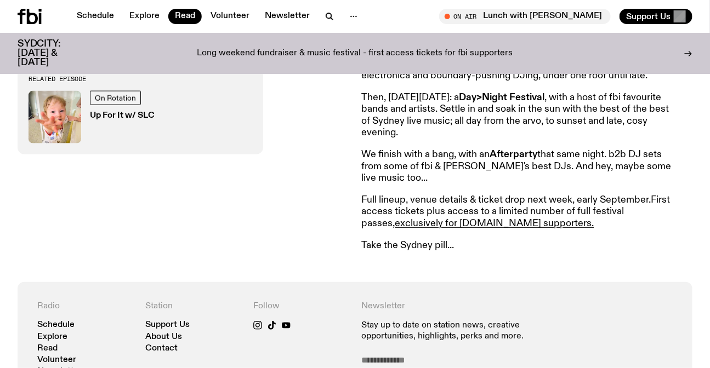
scroll to position [391, 0]
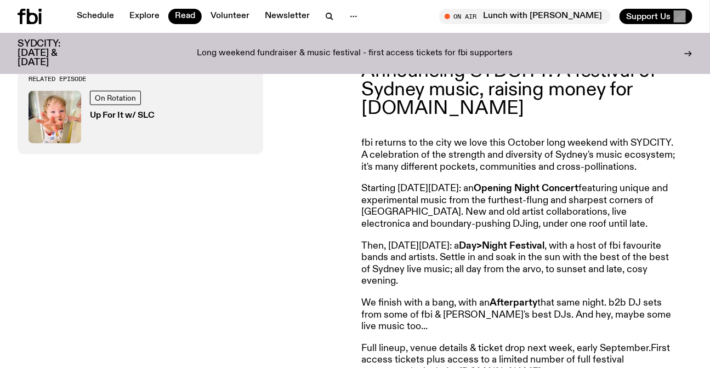
click at [22, 1] on div "Schedule Explore Read Volunteer Newsletter On Air Lunch with Sabine Lee Cook Tu…" at bounding box center [355, 16] width 710 height 33
click at [30, 12] on icon at bounding box center [30, 16] width 24 height 15
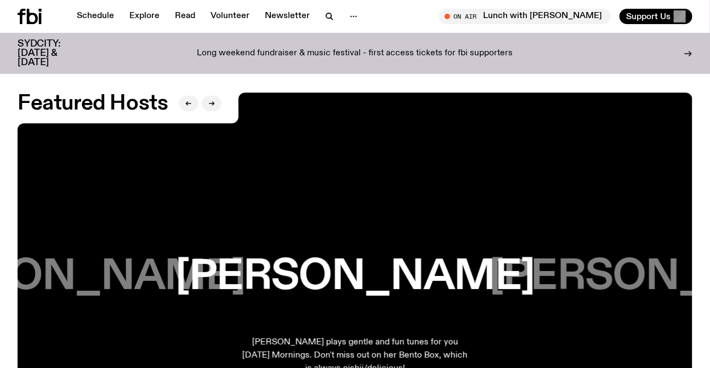
scroll to position [1486, 0]
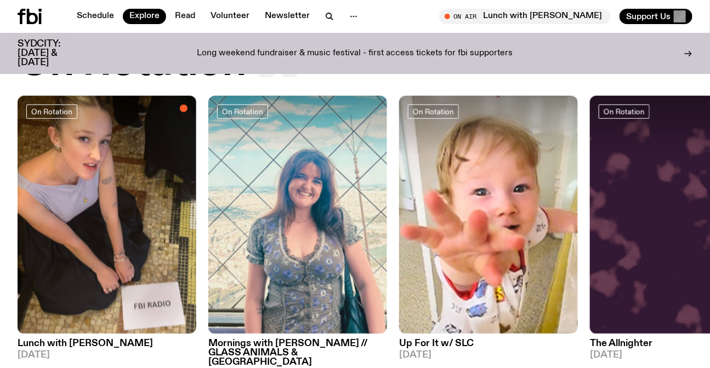
scroll to position [440, 0]
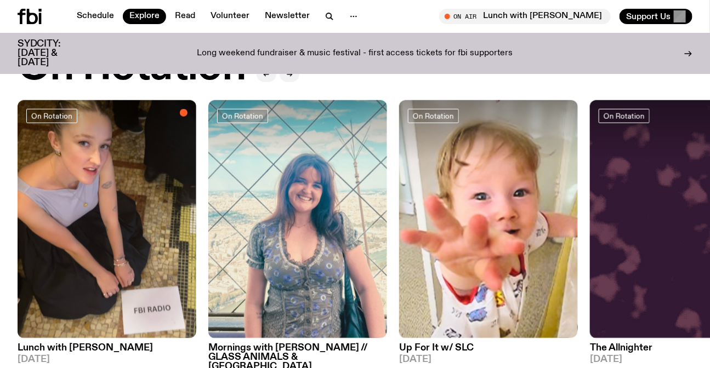
drag, startPoint x: 580, startPoint y: 221, endPoint x: 140, endPoint y: 225, distance: 439.5
click at [175, 225] on div "On Rotation Lunch with Sabine Lee Cook 26.08.25 On Rotation Mornings with Freya…" at bounding box center [355, 241] width 675 height 283
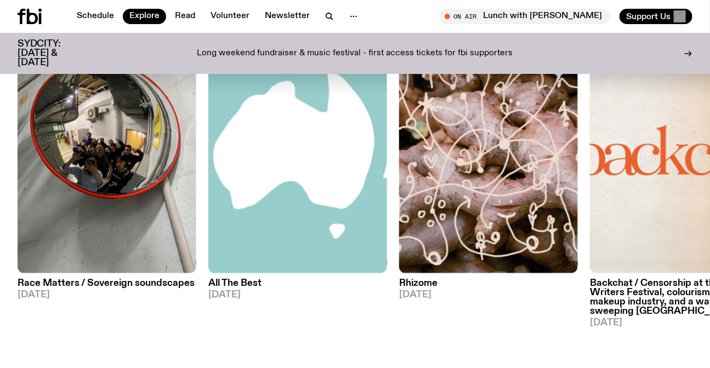
scroll to position [1337, 0]
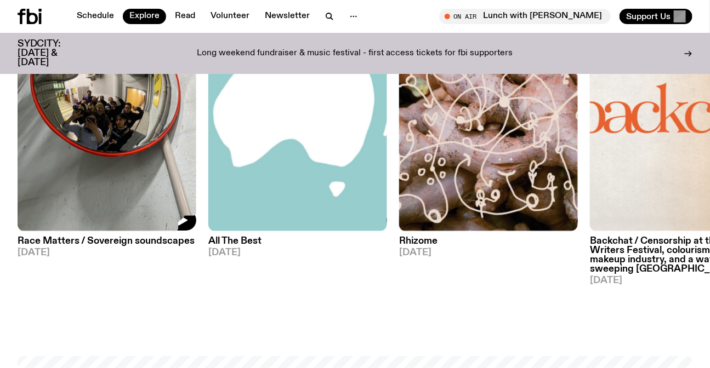
click at [479, 136] on img at bounding box center [488, 112] width 179 height 238
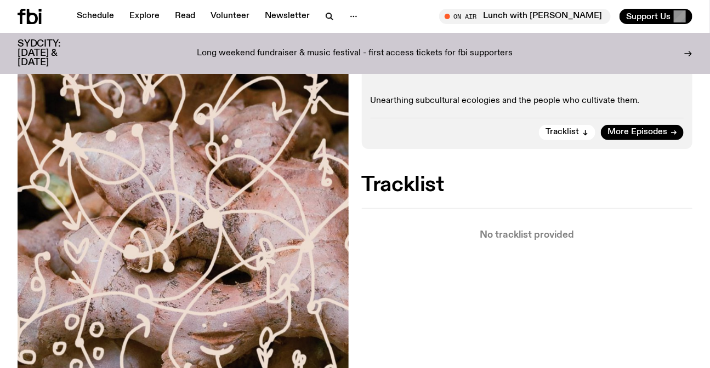
scroll to position [195, 0]
click at [620, 132] on span "More Episodes" at bounding box center [637, 132] width 60 height 8
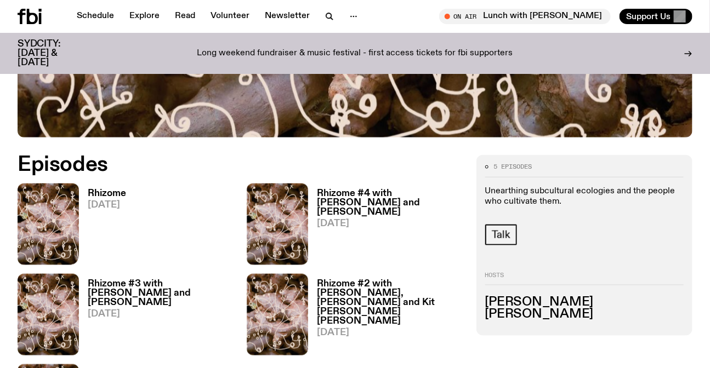
scroll to position [490, 0]
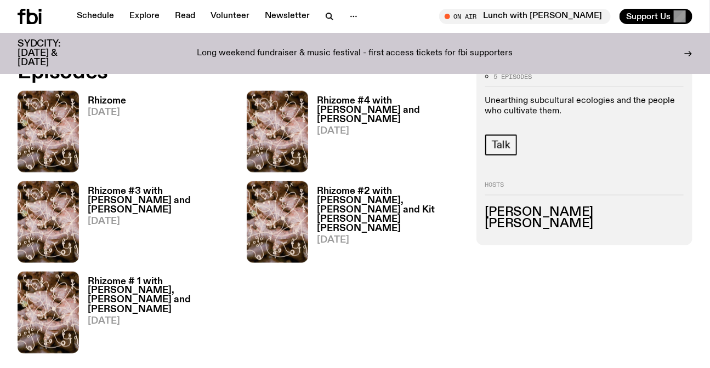
click at [31, 23] on icon at bounding box center [32, 16] width 11 height 15
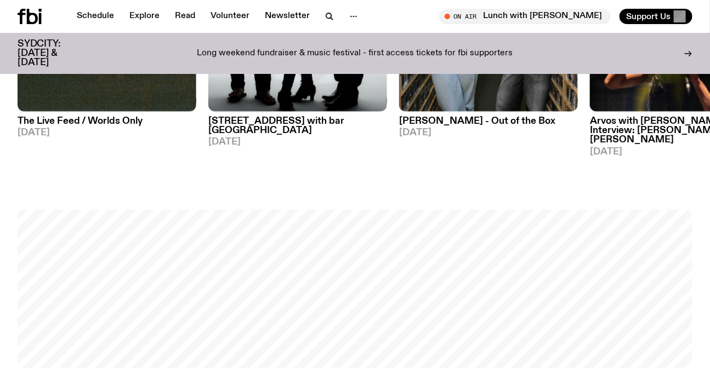
scroll to position [590, 0]
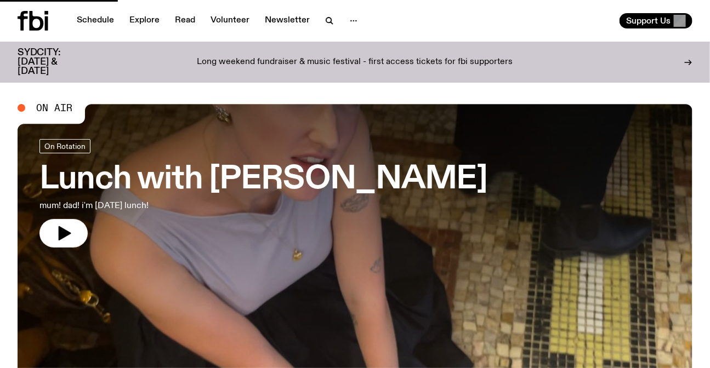
click at [232, 65] on div "Long weekend fundraiser & music festival - first access tickets for fbi support…" at bounding box center [354, 62] width 517 height 28
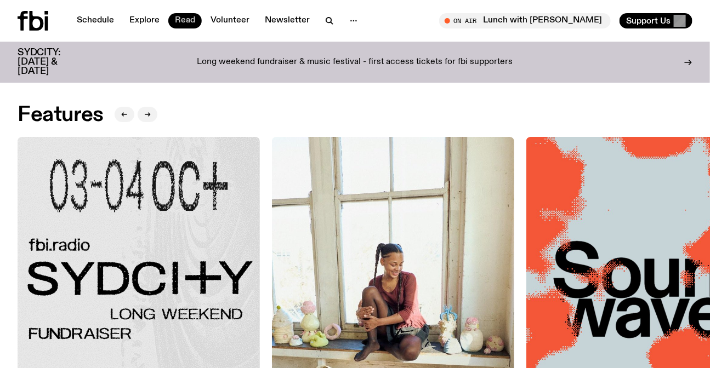
click at [186, 13] on link "Read" at bounding box center [184, 20] width 33 height 15
click at [28, 21] on icon at bounding box center [33, 21] width 31 height 20
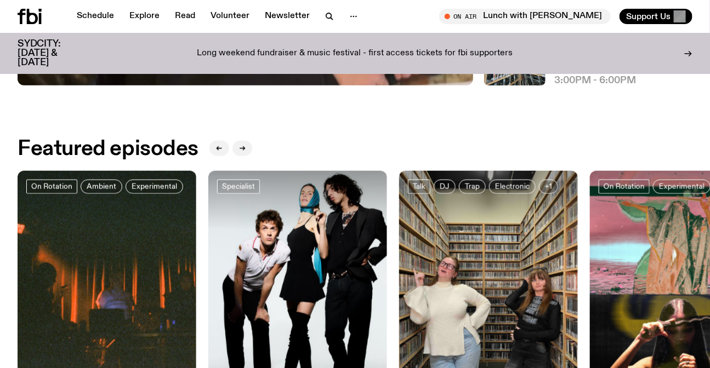
scroll to position [41, 0]
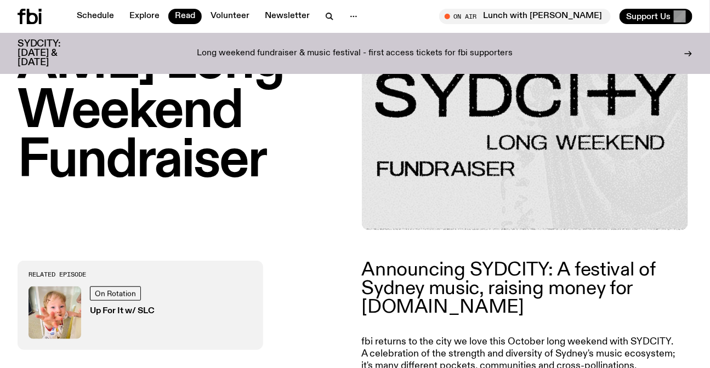
scroll to position [540, 0]
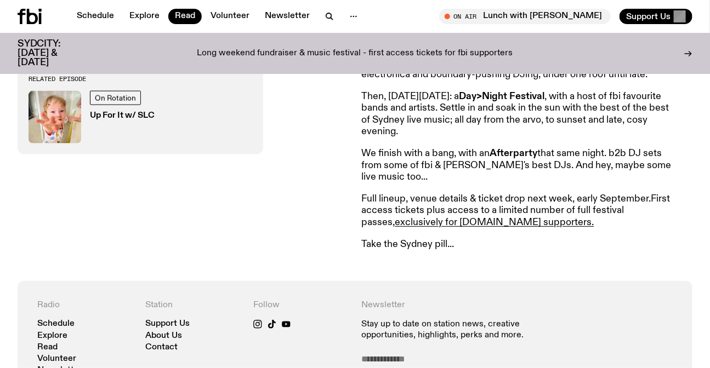
click at [461, 209] on p "Full lineup, venue details & ticket drop next week, early September. First acce…" at bounding box center [520, 211] width 316 height 36
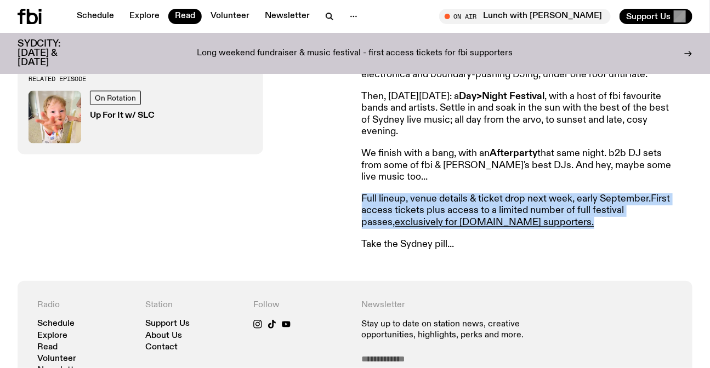
click at [461, 209] on p "Full lineup, venue details & ticket drop next week, early September. First acce…" at bounding box center [520, 211] width 316 height 36
copy p "Full lineup, venue details & ticket drop next week, early September. First acce…"
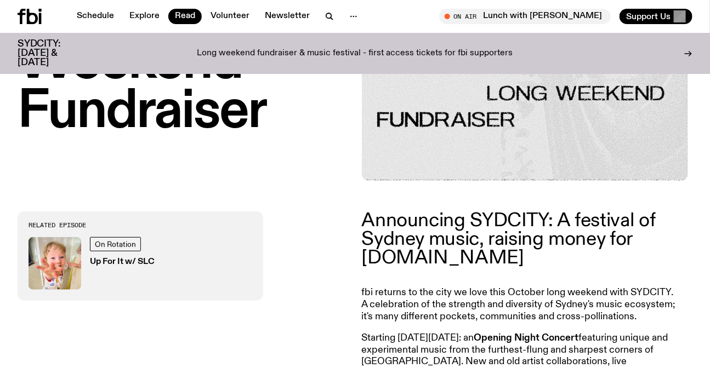
scroll to position [341, 0]
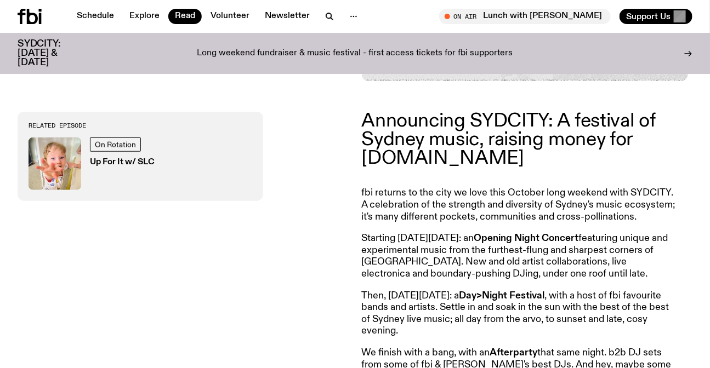
click at [432, 161] on p "Announcing SYDCITY: A festival of Sydney music, raising money for [DOMAIN_NAME]" at bounding box center [520, 140] width 316 height 56
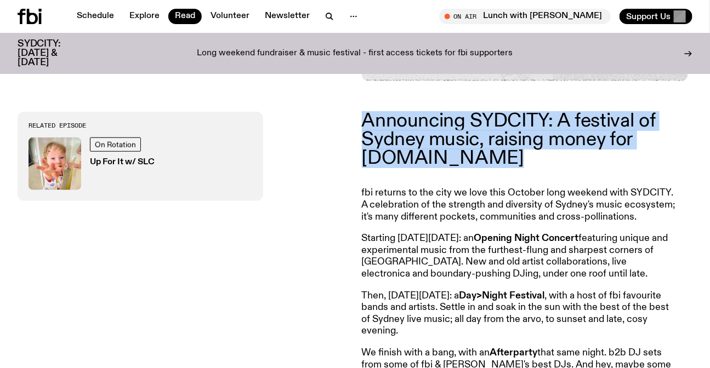
click at [432, 161] on p "Announcing SYDCITY: A festival of Sydney music, raising money for [DOMAIN_NAME]" at bounding box center [520, 140] width 316 height 56
copy p "Announcing SYDCITY: A festival of Sydney music, raising money for [DOMAIN_NAME]"
click at [365, 208] on p "fbi returns to the city we love this October long weekend with SYDCITY. A celeb…" at bounding box center [520, 205] width 316 height 36
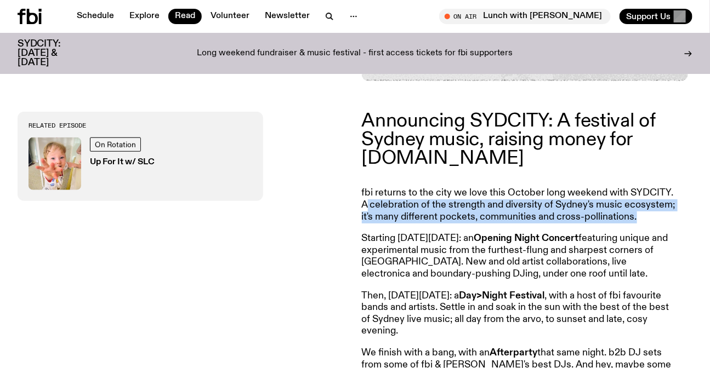
drag, startPoint x: 365, startPoint y: 208, endPoint x: 652, endPoint y: 221, distance: 287.4
click at [652, 221] on p "fbi returns to the city we love this October long weekend with SYDCITY. A celeb…" at bounding box center [520, 205] width 316 height 36
click at [652, 220] on p "fbi returns to the city we love this October long weekend with SYDCITY. A celeb…" at bounding box center [520, 205] width 316 height 36
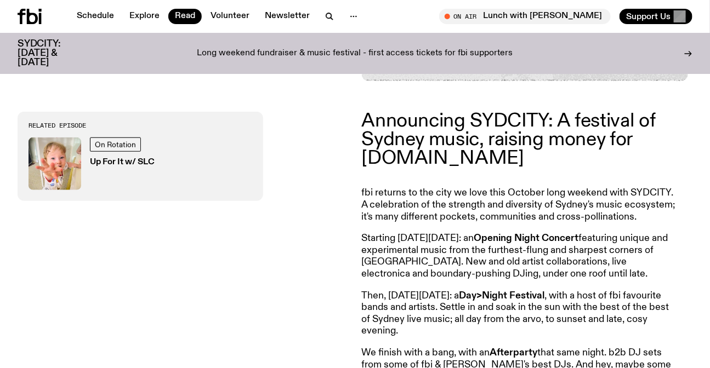
click at [652, 220] on p "fbi returns to the city we love this October long weekend with SYDCITY. A celeb…" at bounding box center [520, 205] width 316 height 36
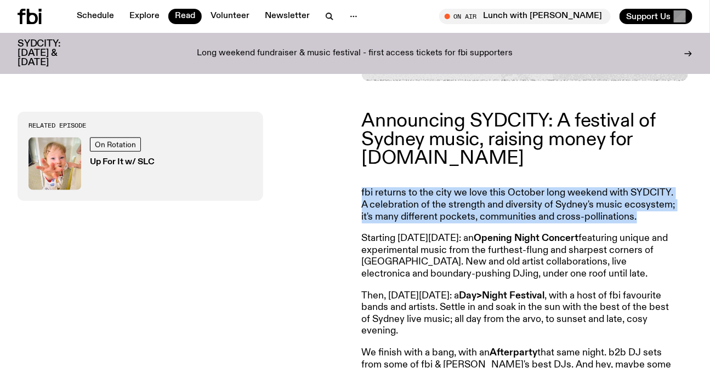
click at [652, 220] on p "fbi returns to the city we love this October long weekend with SYDCITY. A celeb…" at bounding box center [520, 205] width 316 height 36
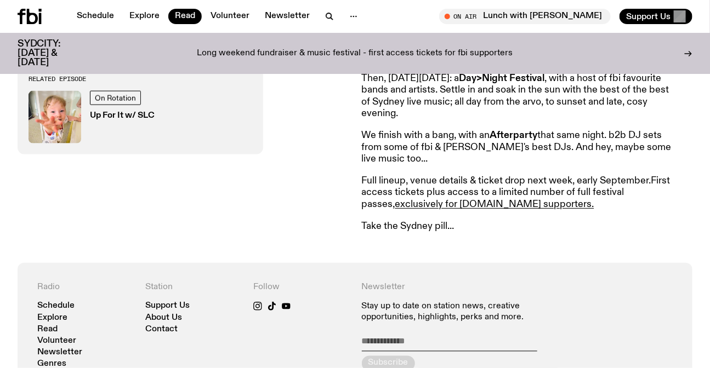
scroll to position [590, 0]
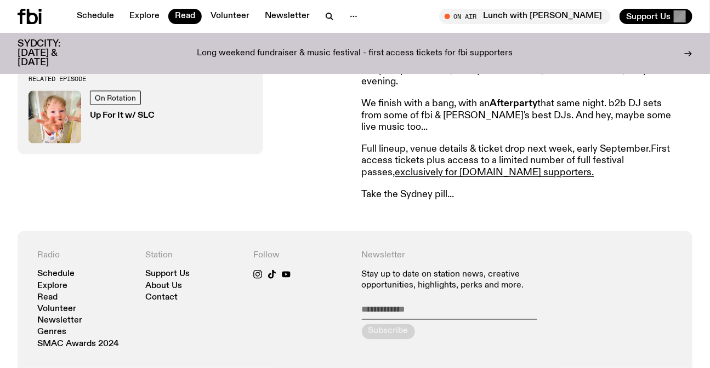
click at [444, 159] on p "Full lineup, venue details & ticket drop next week, early September. First acce…" at bounding box center [520, 162] width 316 height 36
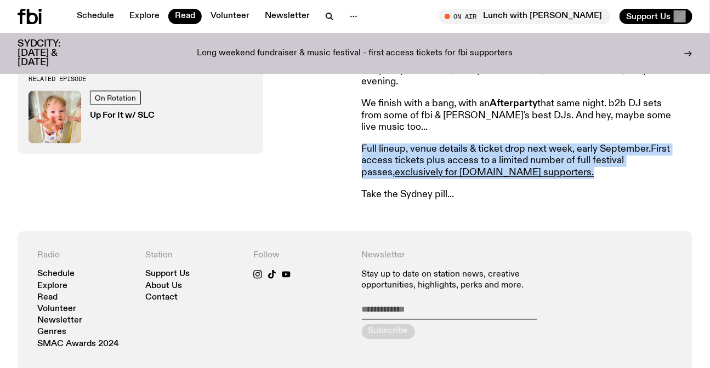
click at [444, 159] on p "Full lineup, venue details & ticket drop next week, early September. First acce…" at bounding box center [520, 162] width 316 height 36
copy p "Full lineup, venue details & ticket drop next week, early September. First acce…"
